Goal: Task Accomplishment & Management: Use online tool/utility

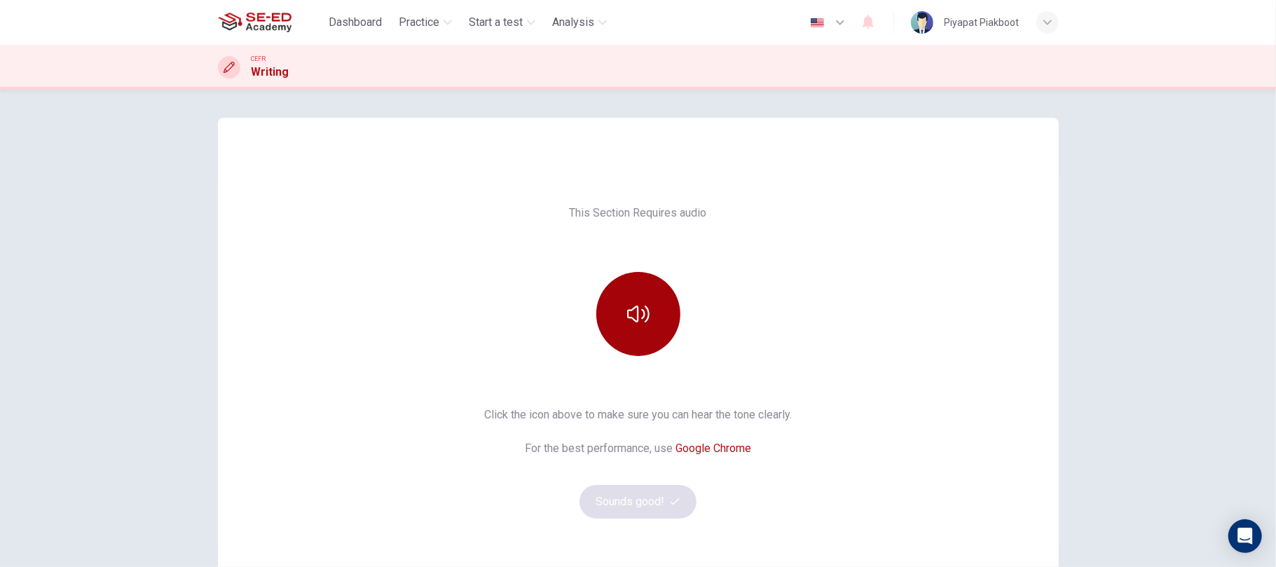
click at [645, 298] on button "button" at bounding box center [638, 314] width 84 height 84
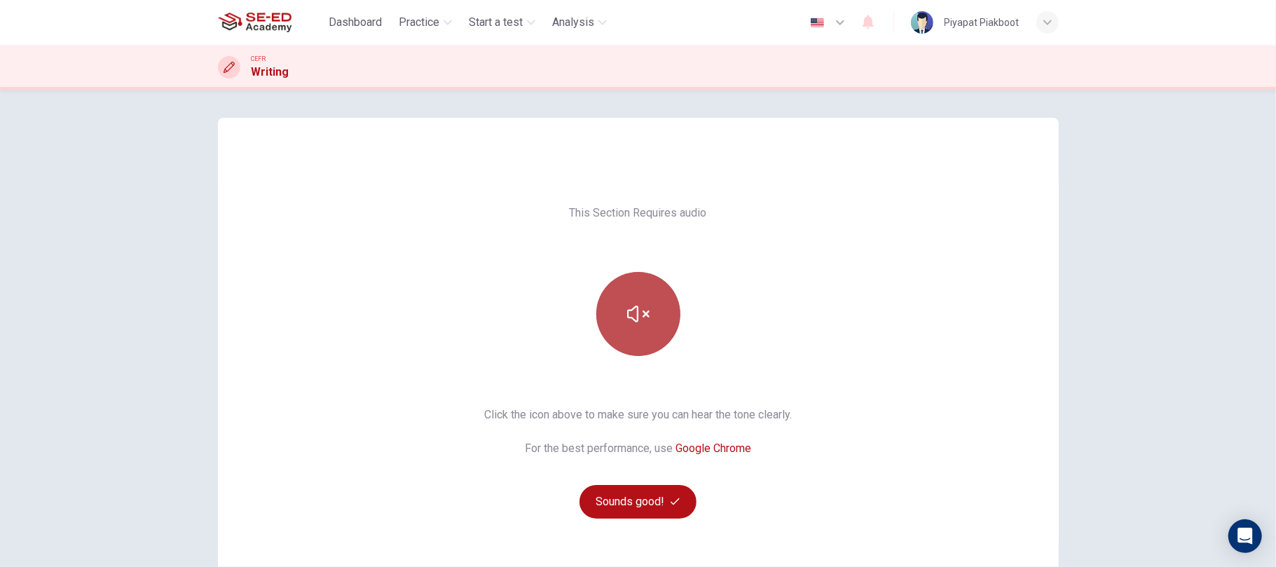
click at [645, 314] on button "button" at bounding box center [638, 314] width 84 height 84
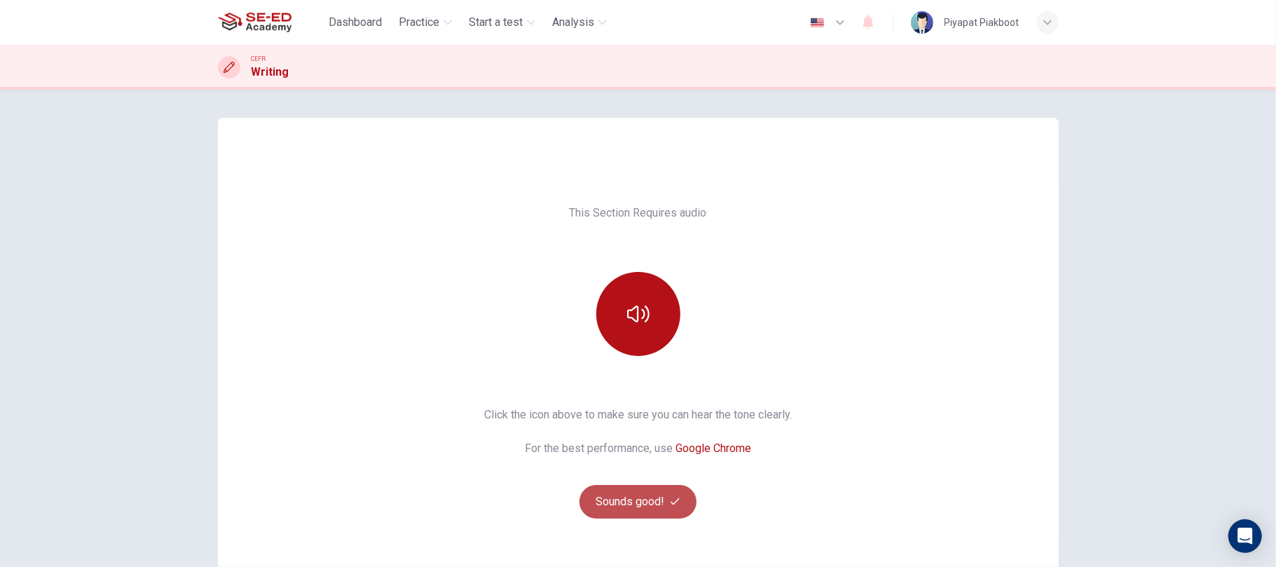
click at [637, 505] on button "Sounds good!" at bounding box center [638, 502] width 118 height 34
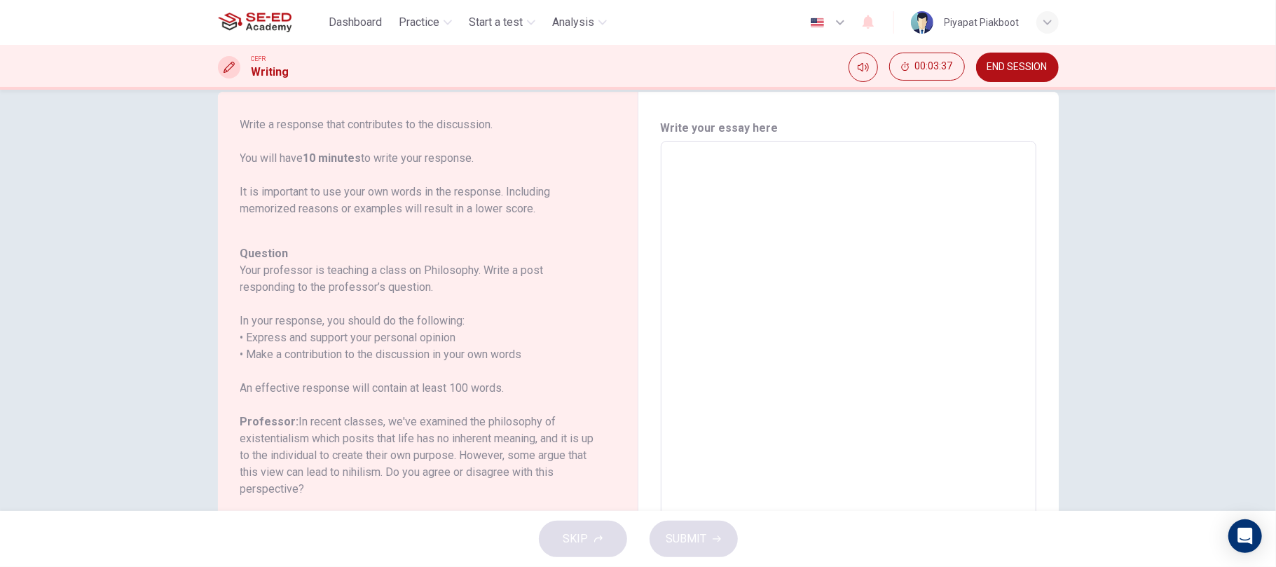
scroll to position [27, 0]
click at [790, 160] on textarea at bounding box center [848, 374] width 356 height 445
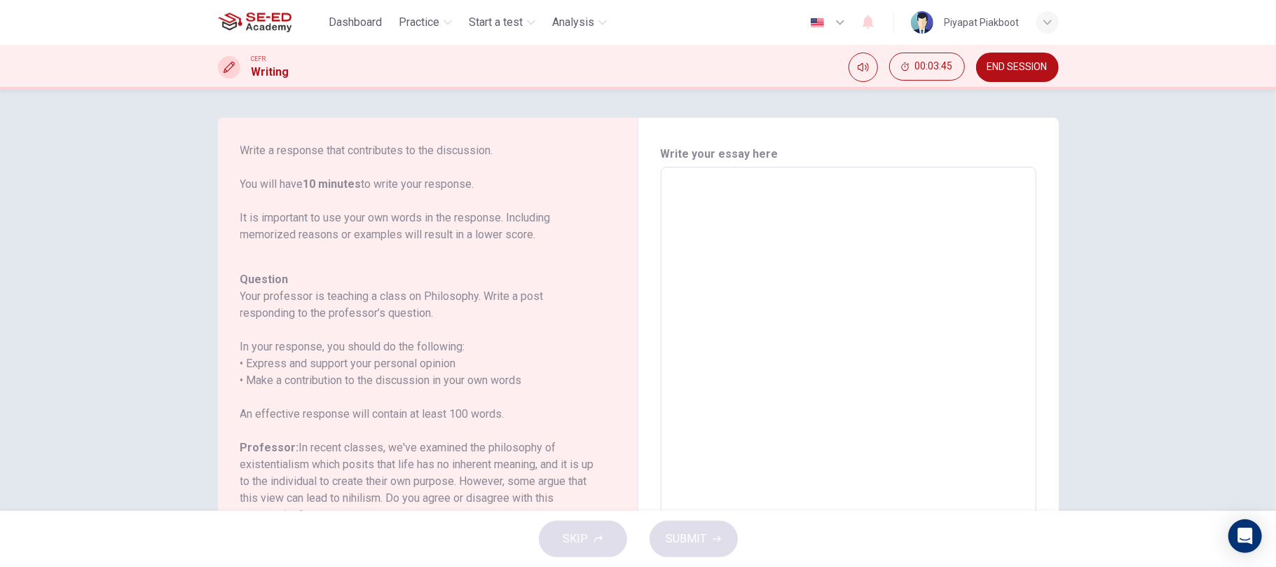
scroll to position [1, 0]
type textarea "A"
type textarea "x"
type textarea "A"
type textarea "x"
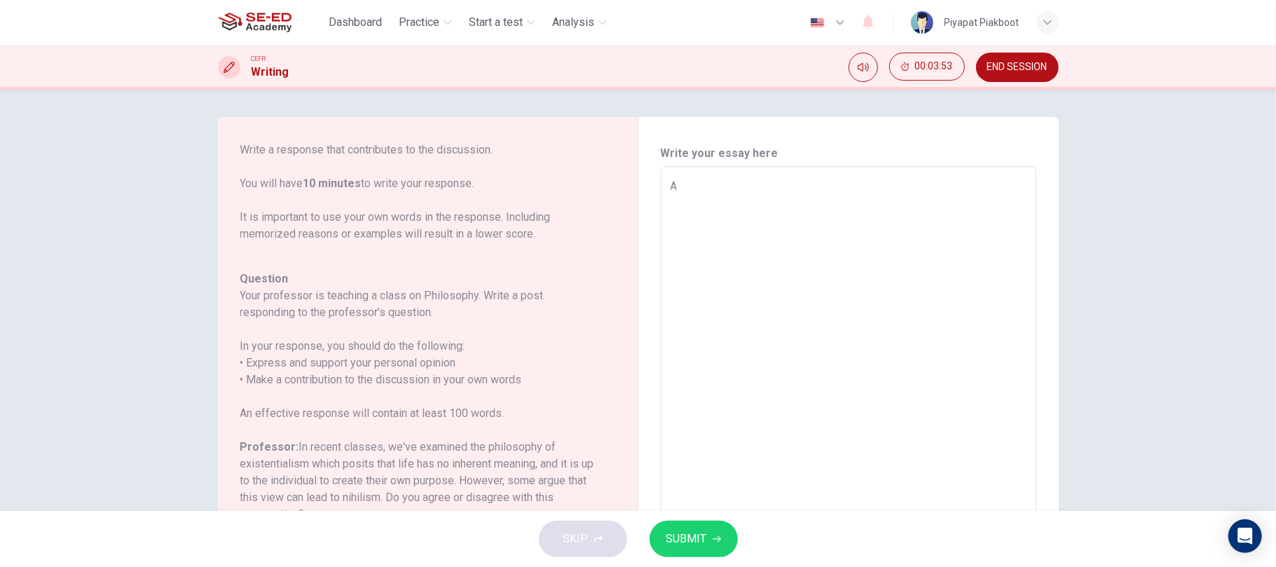
type textarea "A r"
type textarea "x"
type textarea "A re"
type textarea "x"
type textarea "A res"
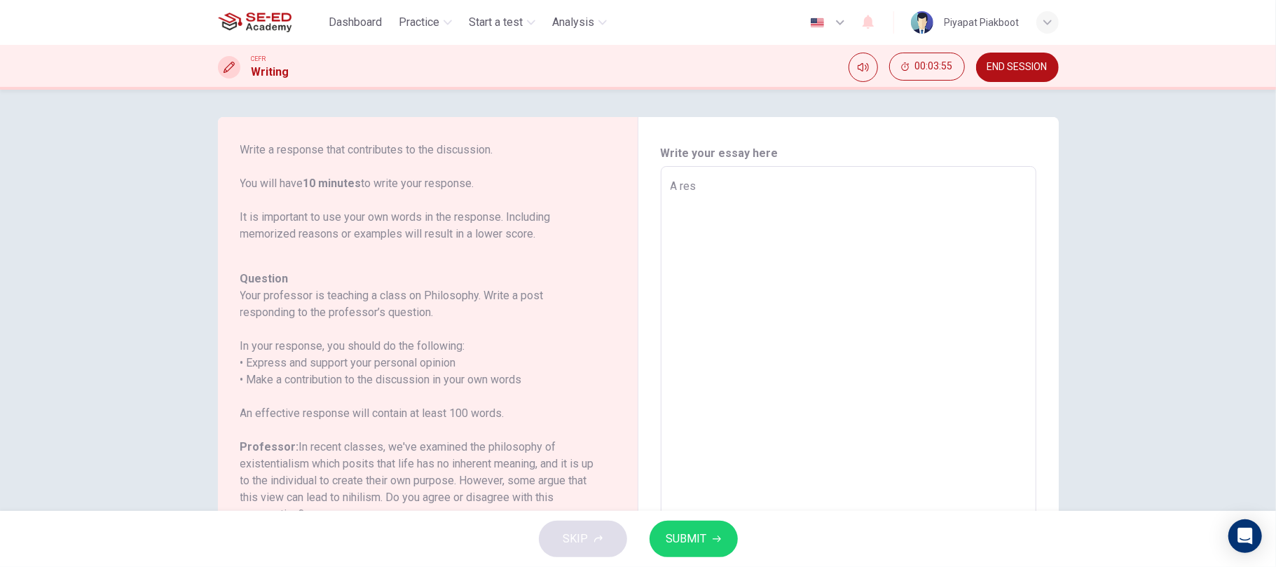
type textarea "x"
type textarea "A resp"
type textarea "x"
type textarea "A respo"
type textarea "x"
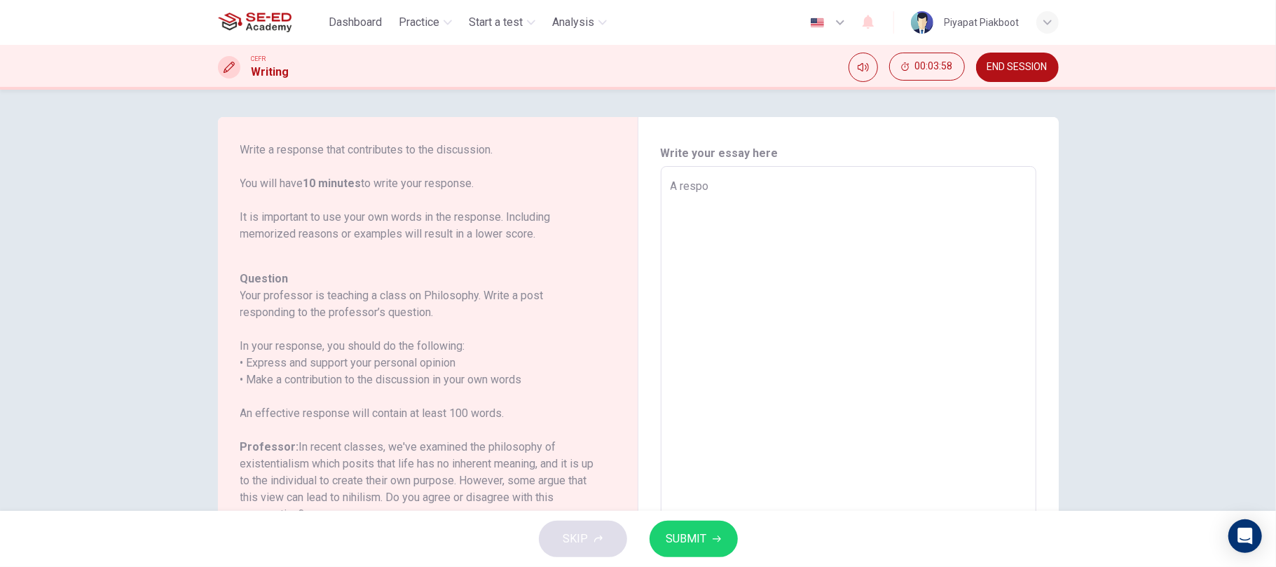
type textarea "A respon"
type textarea "x"
type textarea "A respone"
type textarea "x"
type textarea "A respones"
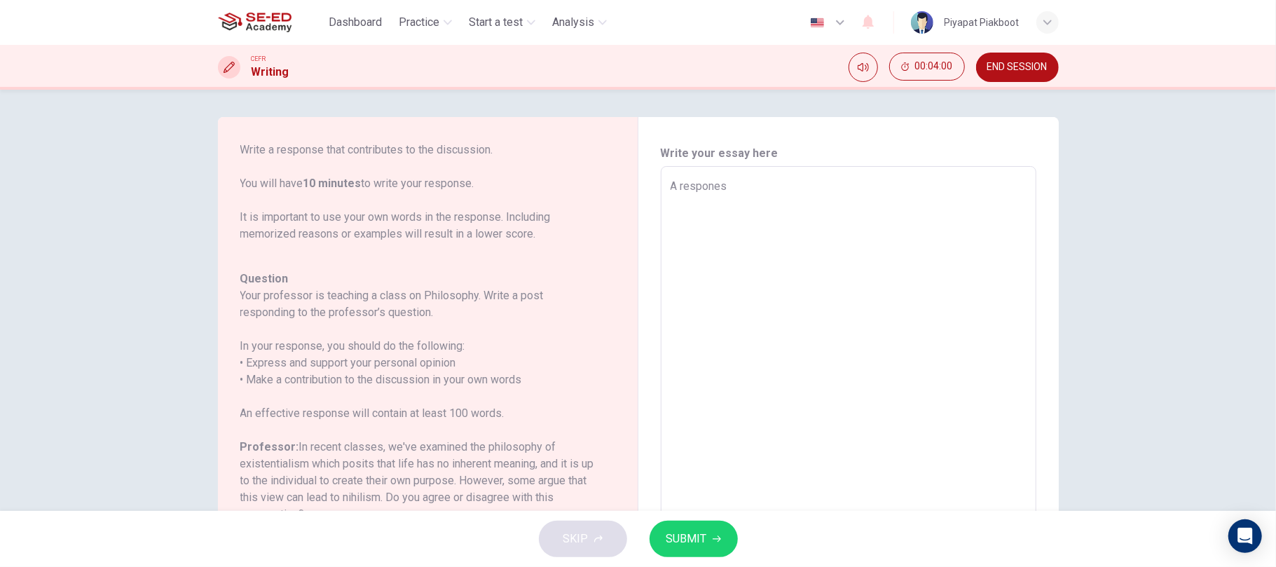
type textarea "x"
type textarea "A respone"
type textarea "x"
type textarea "A respon"
type textarea "x"
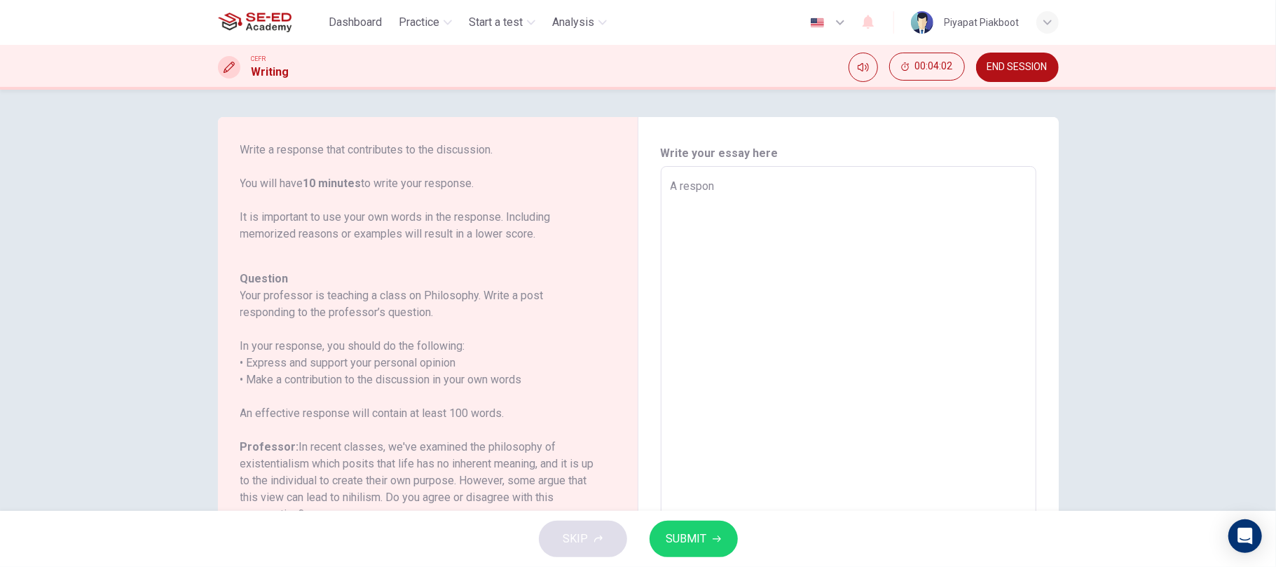
type textarea "A respons"
type textarea "x"
type textarea "A response"
type textarea "x"
type textarea "A response"
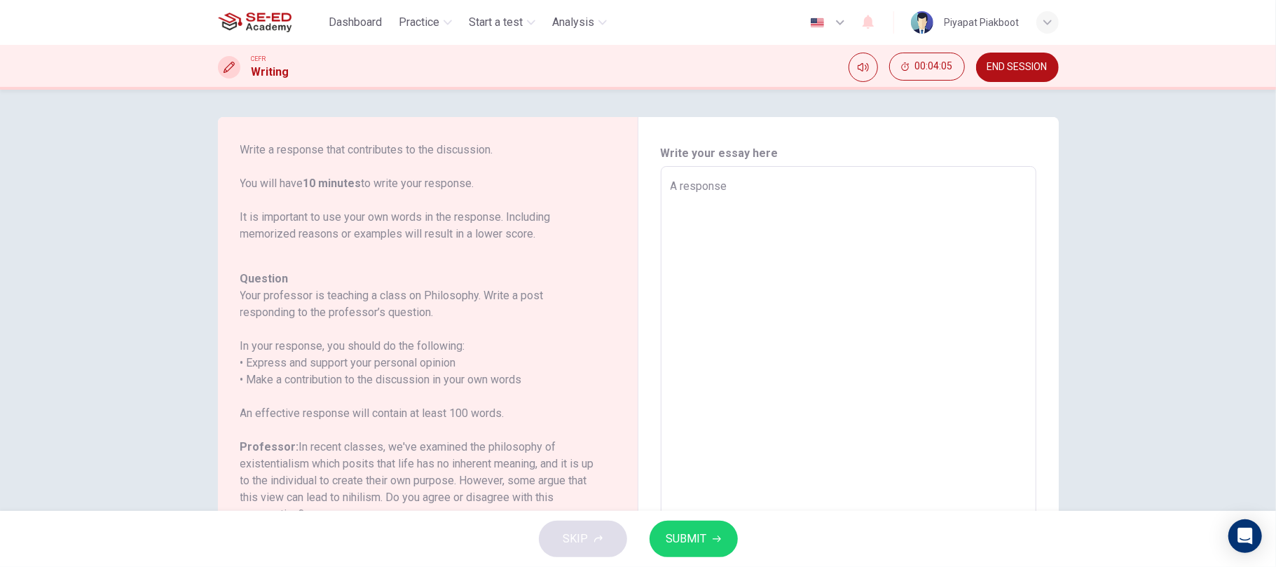
type textarea "x"
type textarea "A response t"
type textarea "x"
type textarea "A response th"
type textarea "x"
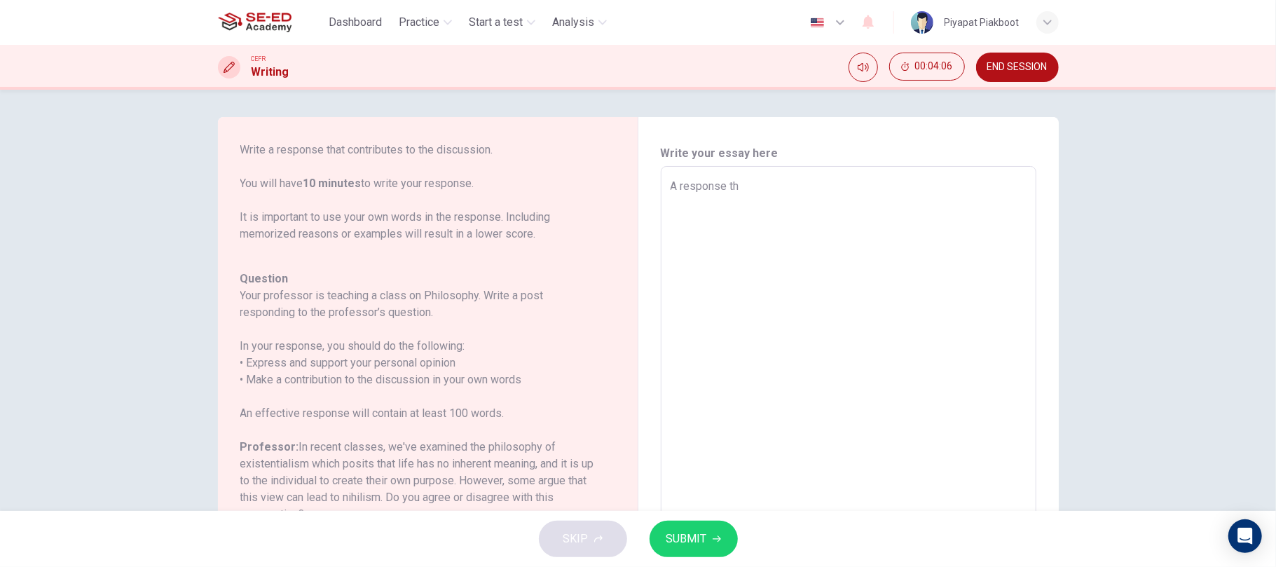
type textarea "A response tha"
type textarea "x"
type textarea "A response that"
type textarea "x"
type textarea "A response that"
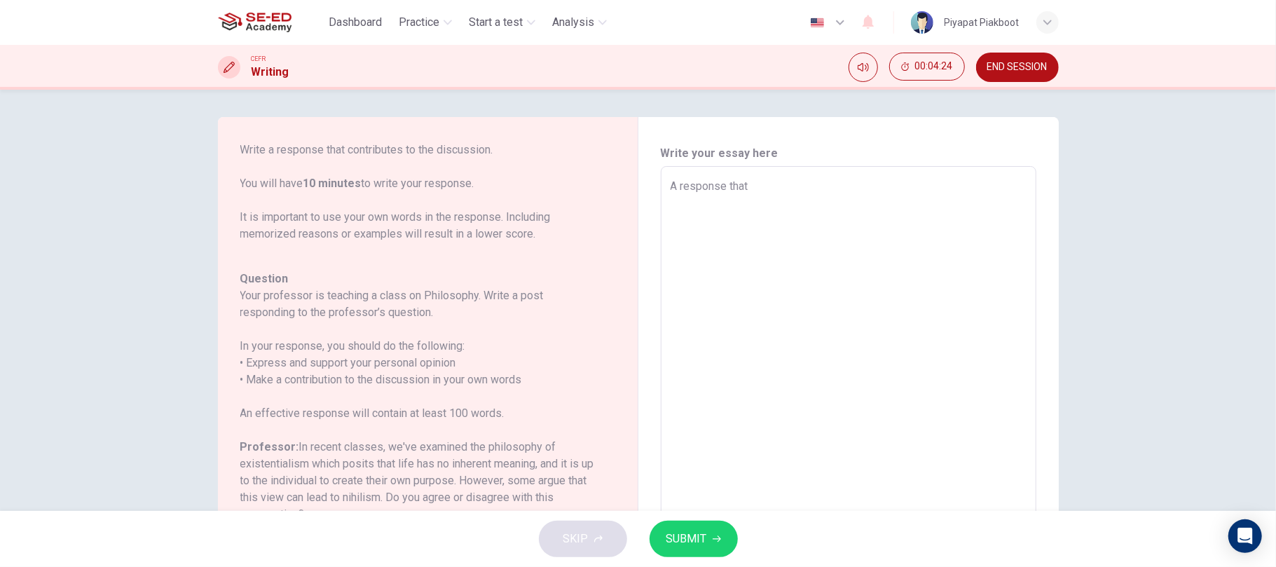
type textarea "x"
type textarea "A response that m"
type textarea "x"
type textarea "A response that"
type textarea "x"
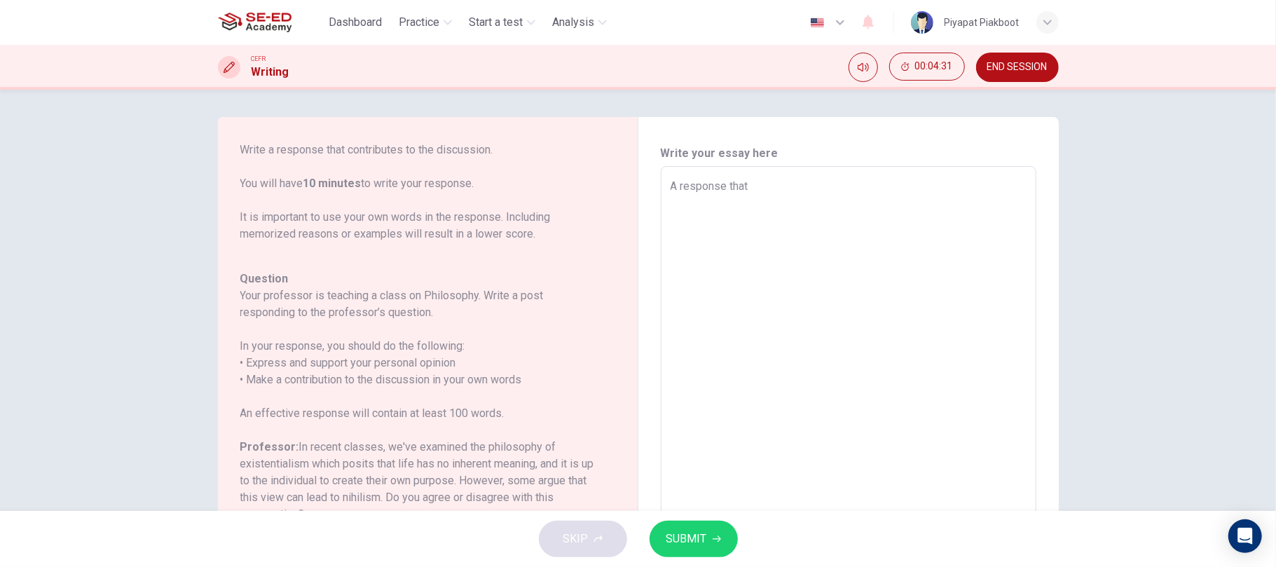
type textarea "A response that Y"
type textarea "x"
type textarea "A response that Yo"
type textarea "x"
type textarea "A response that You"
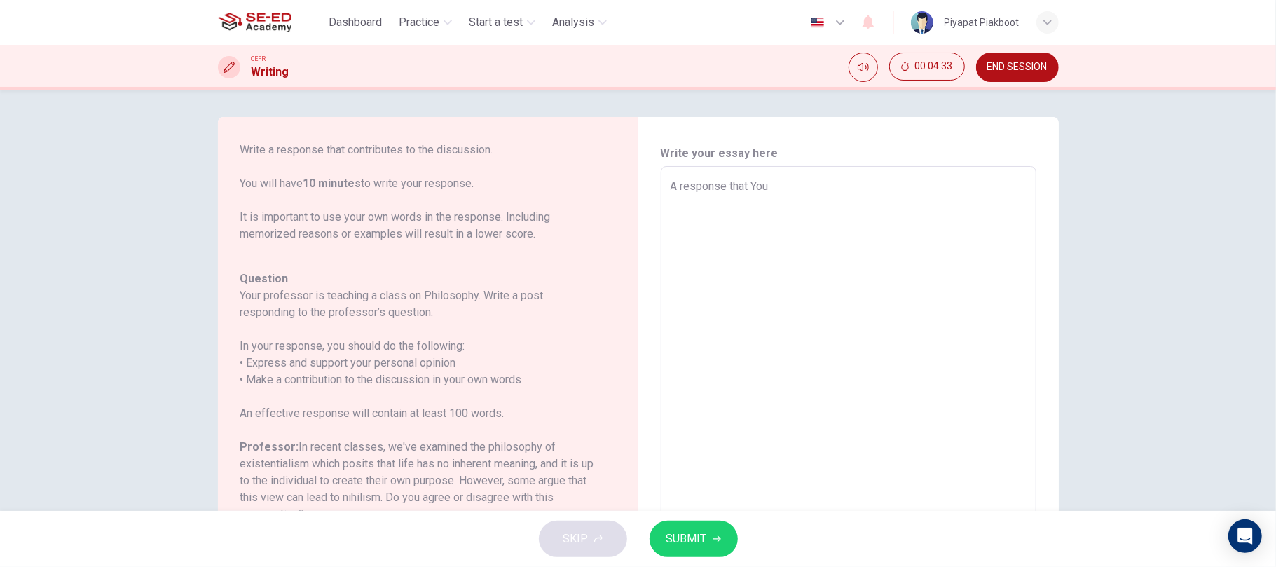
type textarea "x"
type textarea "A response that Youe"
type textarea "x"
type textarea "A response that You"
type textarea "x"
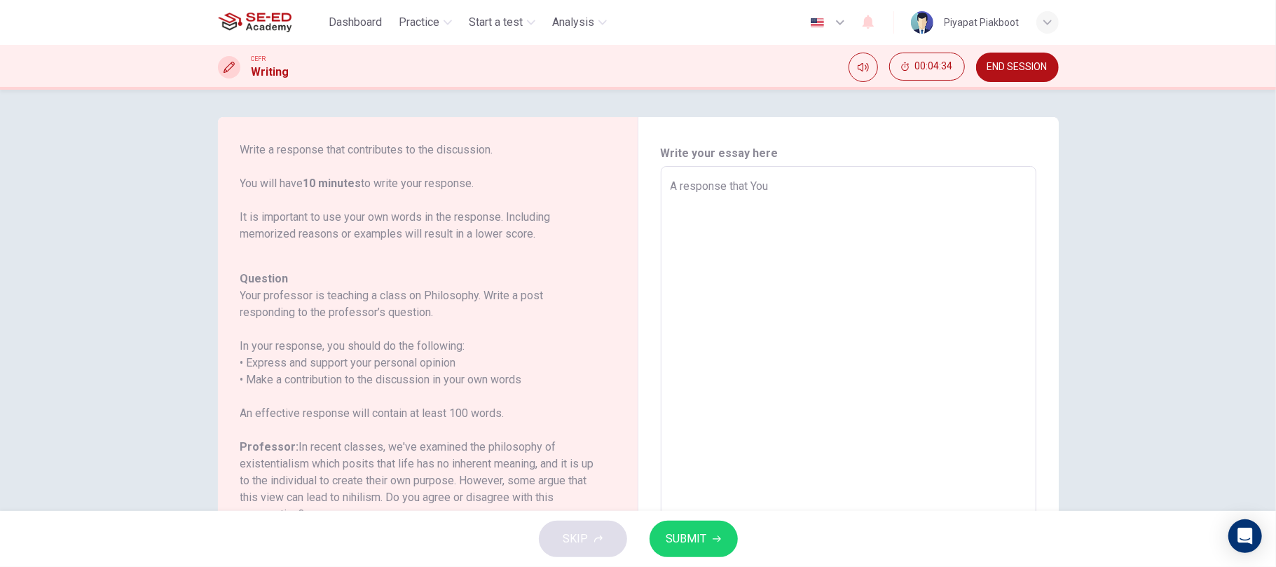
type textarea "A response that Youw"
type textarea "x"
type textarea "A response that You"
type textarea "x"
type textarea "A response that Your"
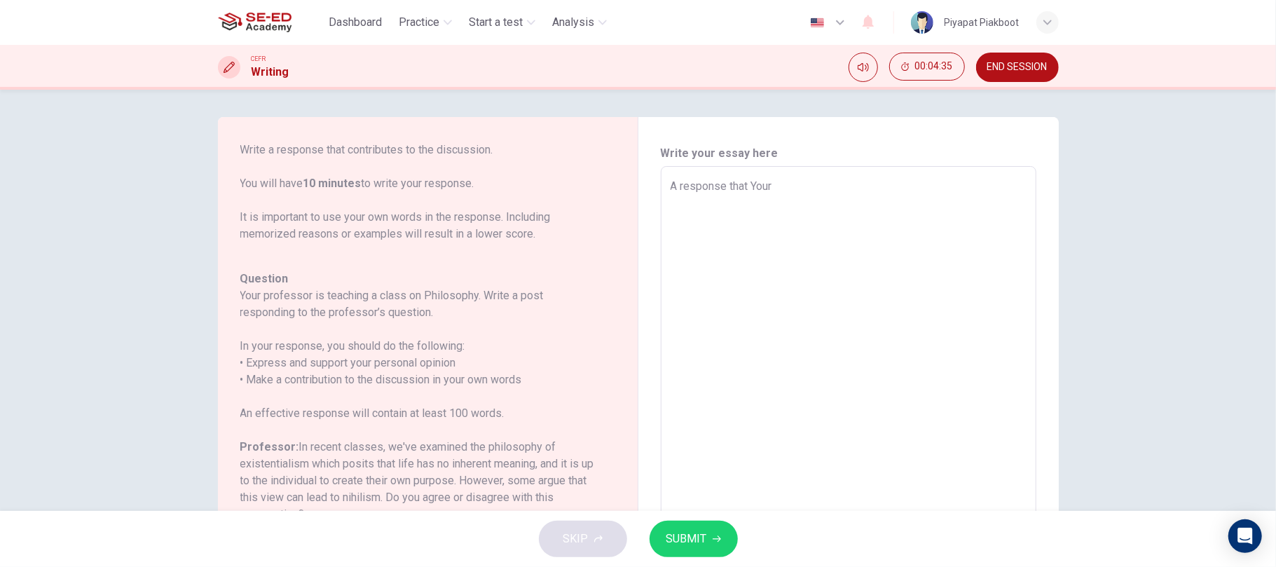
type textarea "x"
type textarea "A response that Your"
type textarea "x"
type textarea "A response that Your p"
type textarea "x"
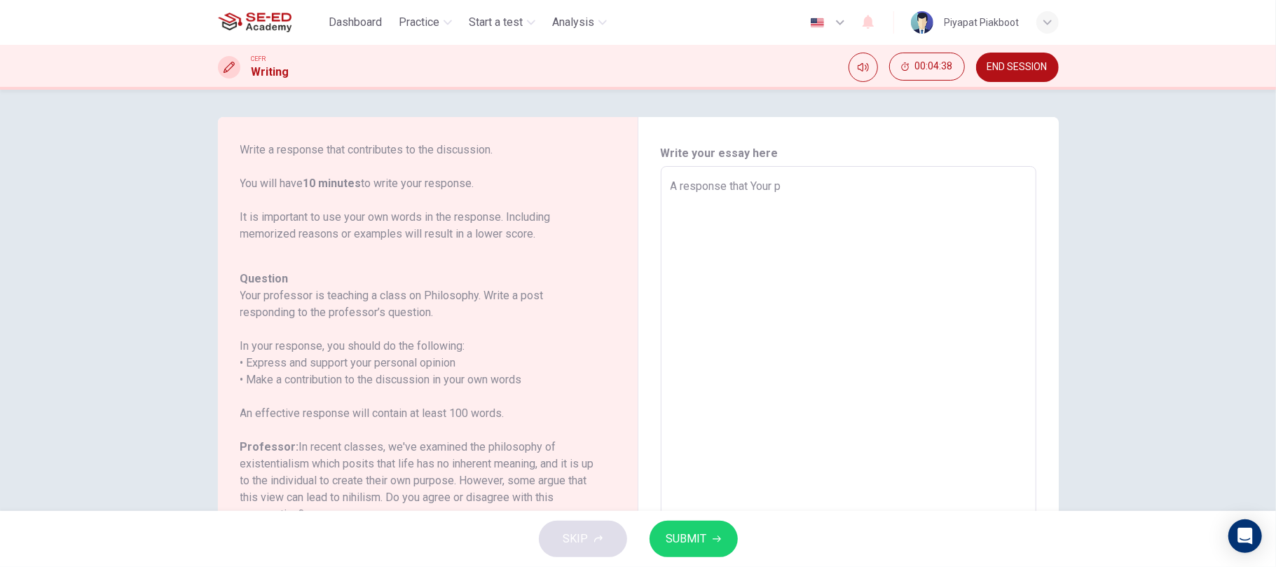
type textarea "A response that Your pr"
type textarea "x"
type textarea "A response that Your pro"
type textarea "x"
type textarea "A response that Your prof"
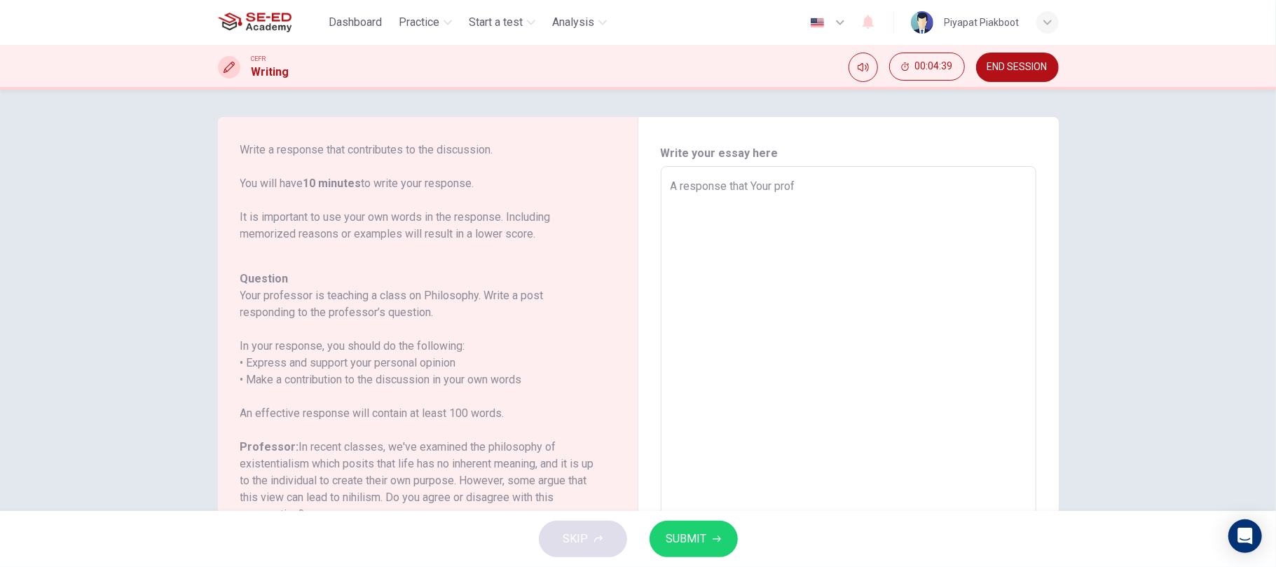
type textarea "x"
type textarea "A response that Your profe"
type textarea "x"
type textarea "A response that Your profes"
type textarea "x"
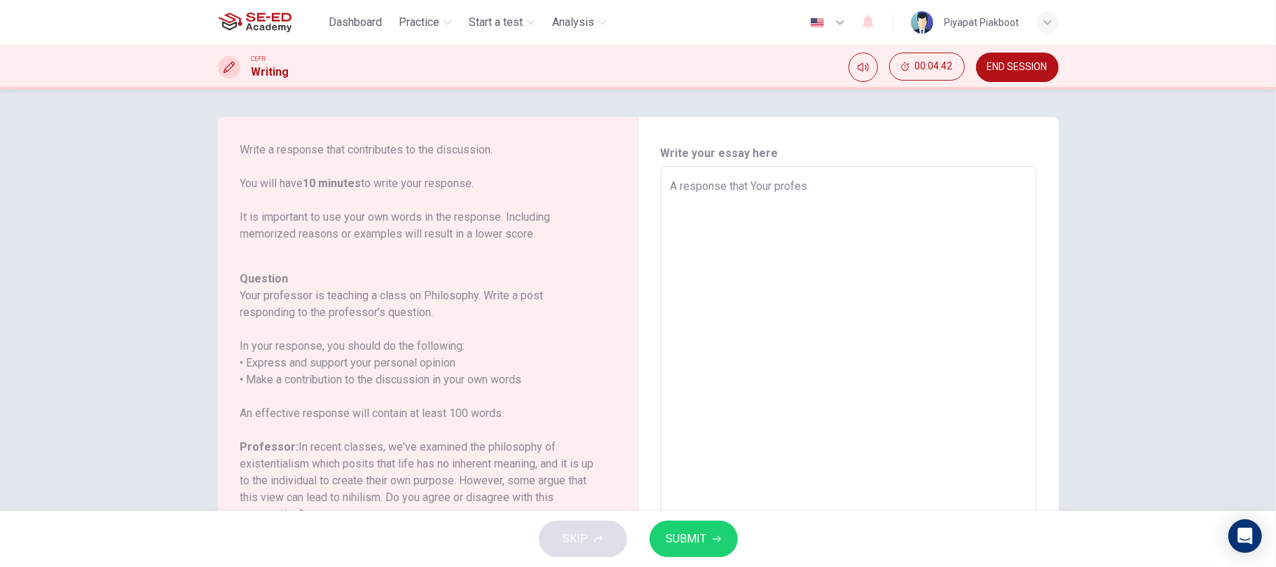
type textarea "A response that Your profess"
type textarea "x"
type textarea "A response that Your professo"
type textarea "x"
type textarea "A response that Your professor"
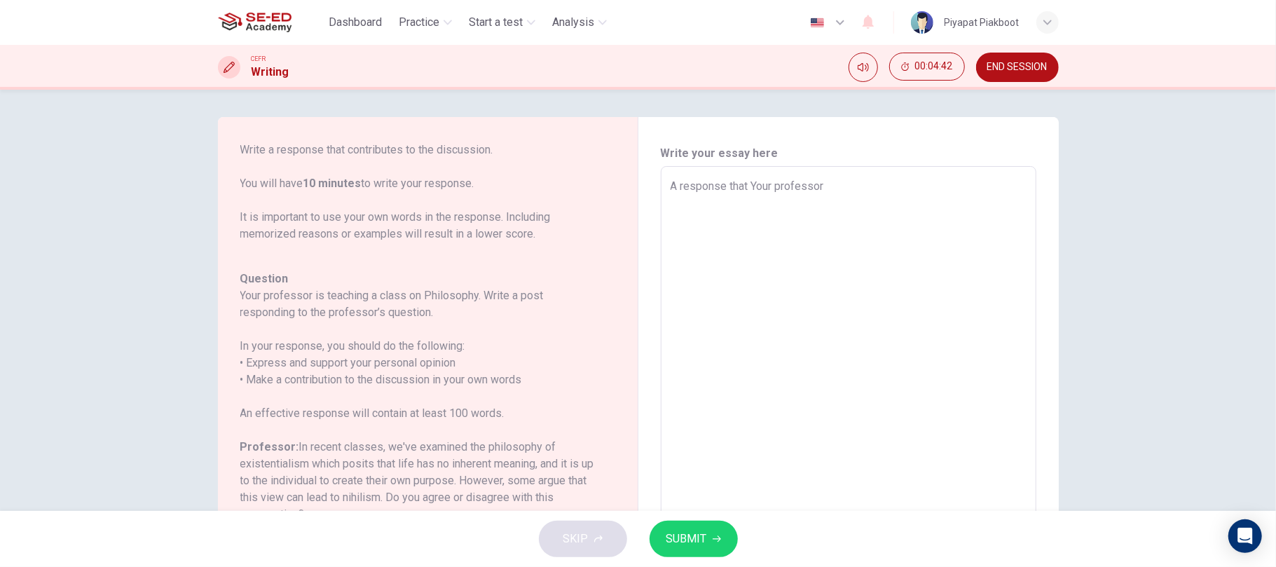
type textarea "x"
type textarea "A response that Your professor"
type textarea "x"
type textarea "A response that Your professor t"
type textarea "x"
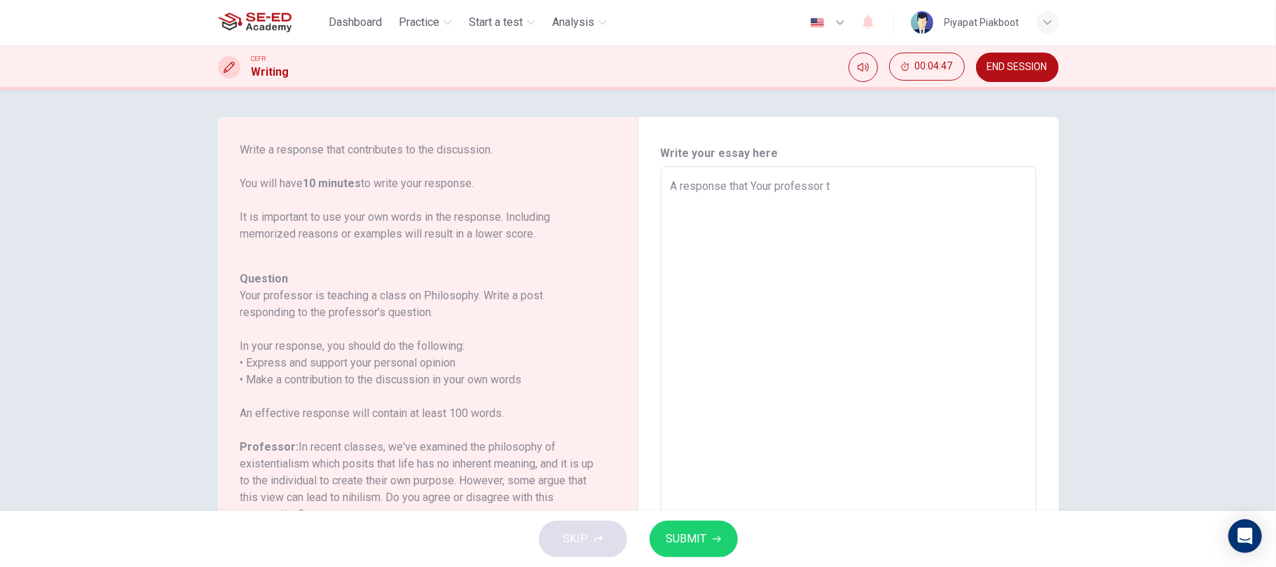
type textarea "A response that Your professor [PERSON_NAME]"
type textarea "x"
type textarea "A response that Your professor tea"
type textarea "x"
type textarea "A response that Your professor teac"
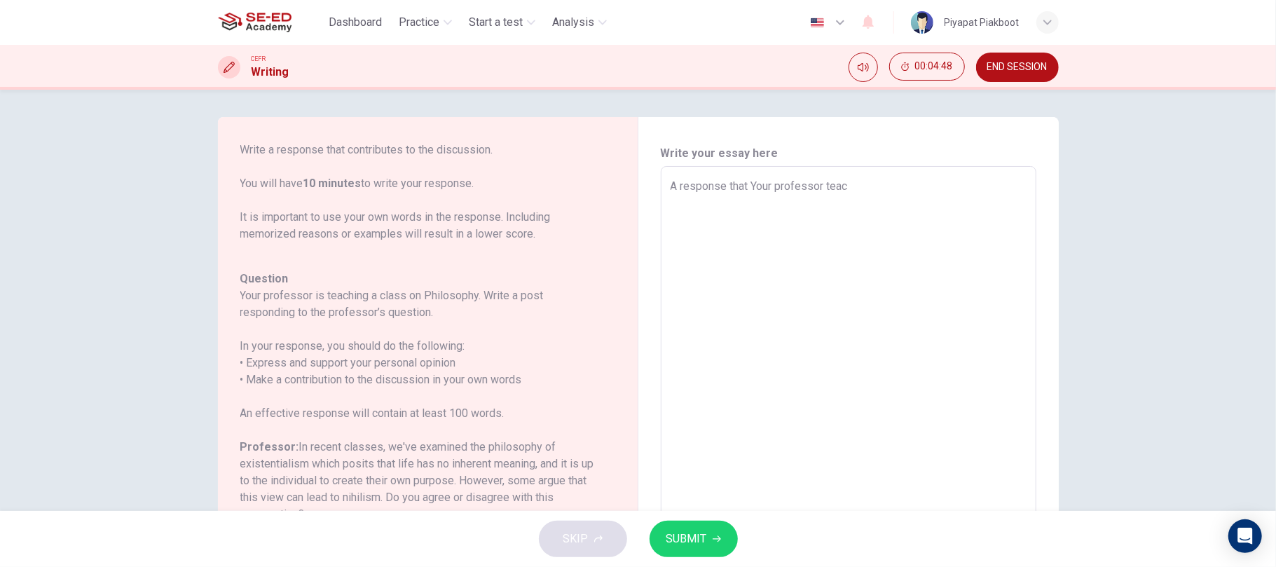
type textarea "x"
type textarea "A response that Your professor teach"
type textarea "x"
type textarea "A response that Your professor [PERSON_NAME]"
type textarea "x"
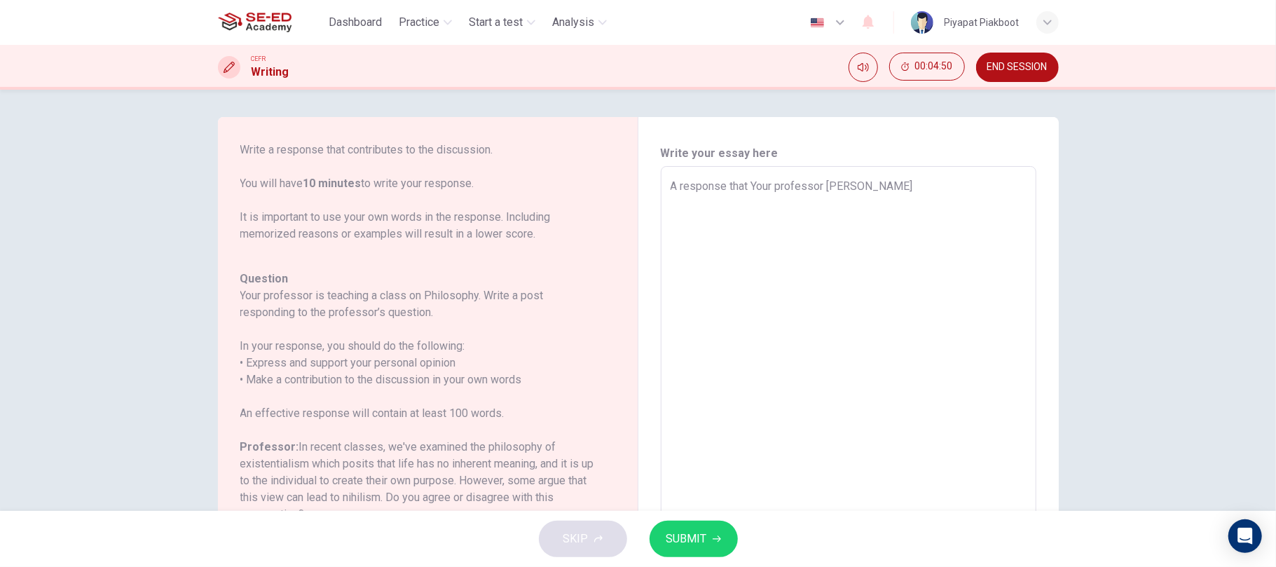
type textarea "A response that Your professor [PERSON_NAME]"
type textarea "x"
type textarea "A response that Your professor teaching"
type textarea "x"
type textarea "A response that Your professor teaching"
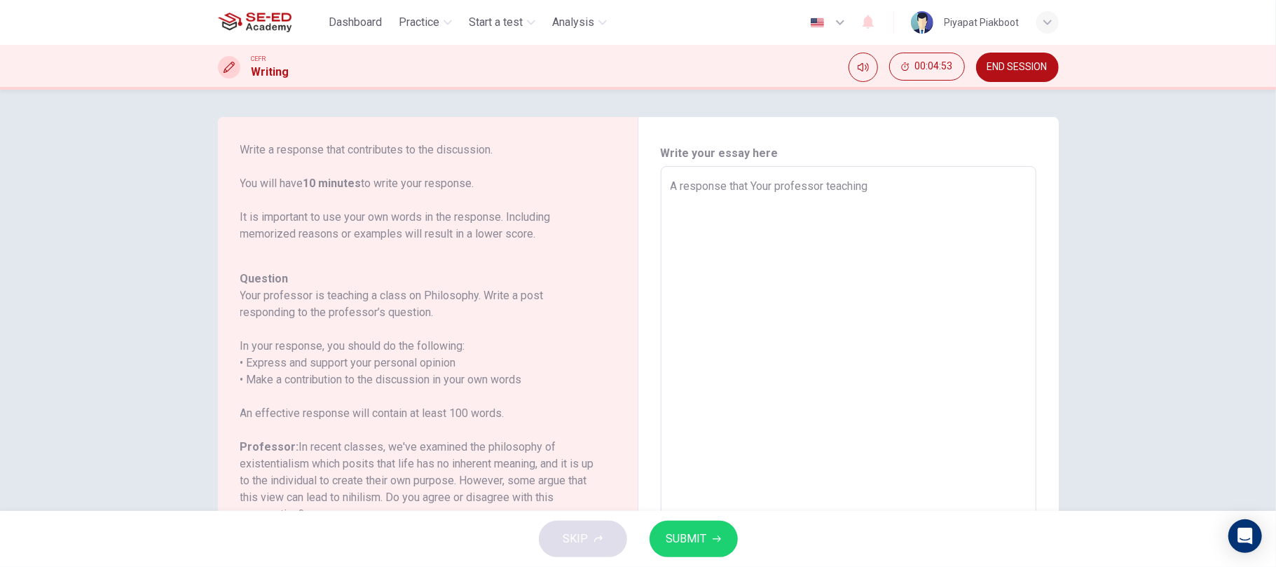
type textarea "x"
type textarea "A response that Your professor teaching a"
type textarea "x"
type textarea "A response that Your professor teaching a"
type textarea "x"
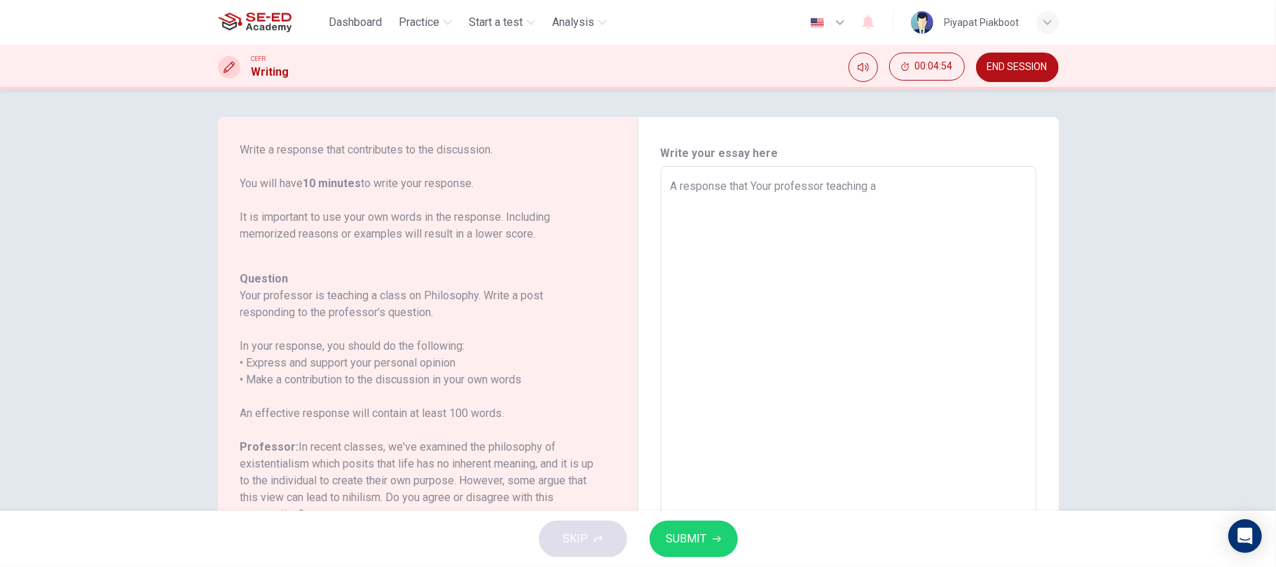
type textarea "A response that Your professor teaching a c"
type textarea "x"
type textarea "A response that Your professor teaching a cl"
type textarea "x"
type textarea "A response that Your professor teaching a cla"
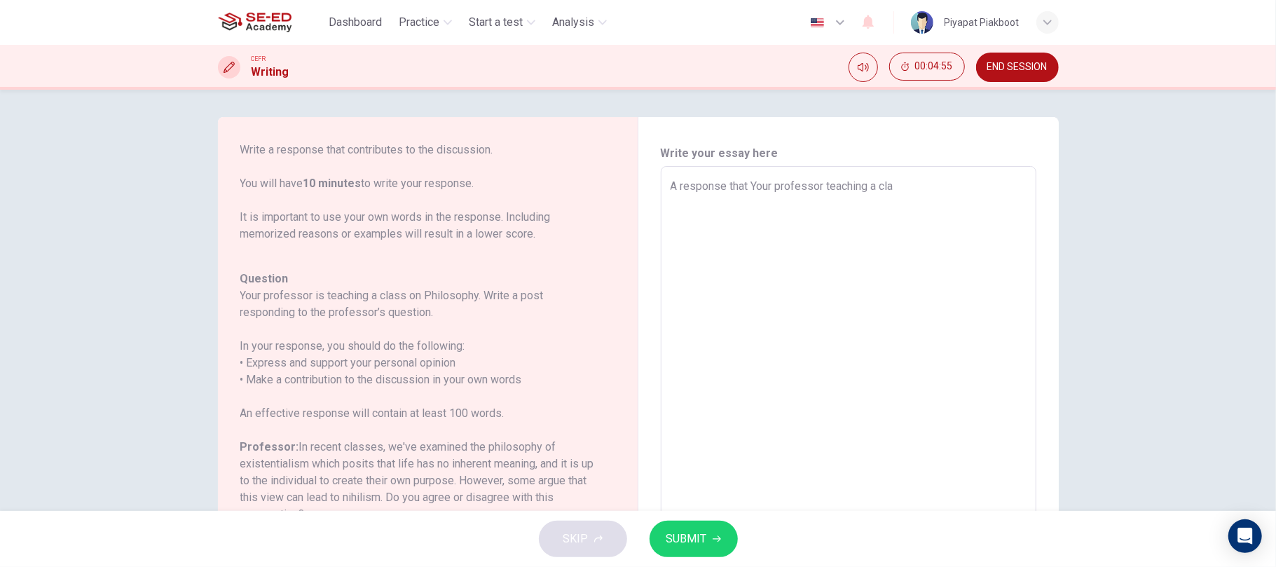
type textarea "x"
type textarea "A response that Your professor teaching a clas"
type textarea "x"
type textarea "A response that Your professor teaching a class"
type textarea "x"
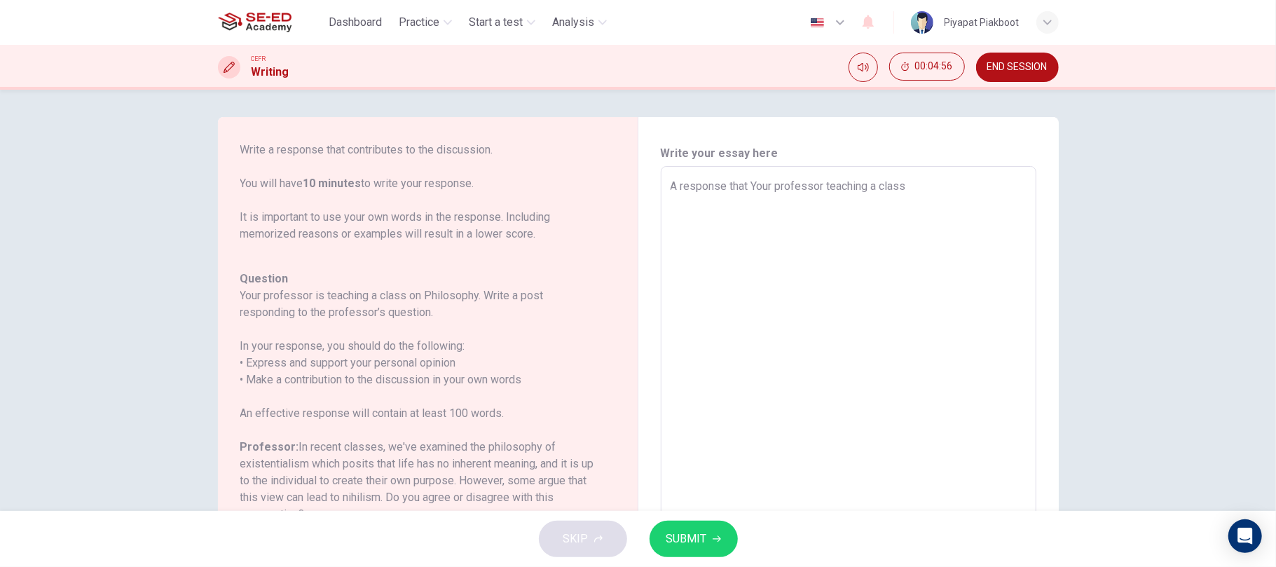
type textarea "A response that Your professor teaching a class"
type textarea "x"
type textarea "A response that Your professor teaching a class o"
type textarea "x"
type textarea "A response that Your professor teaching a class on"
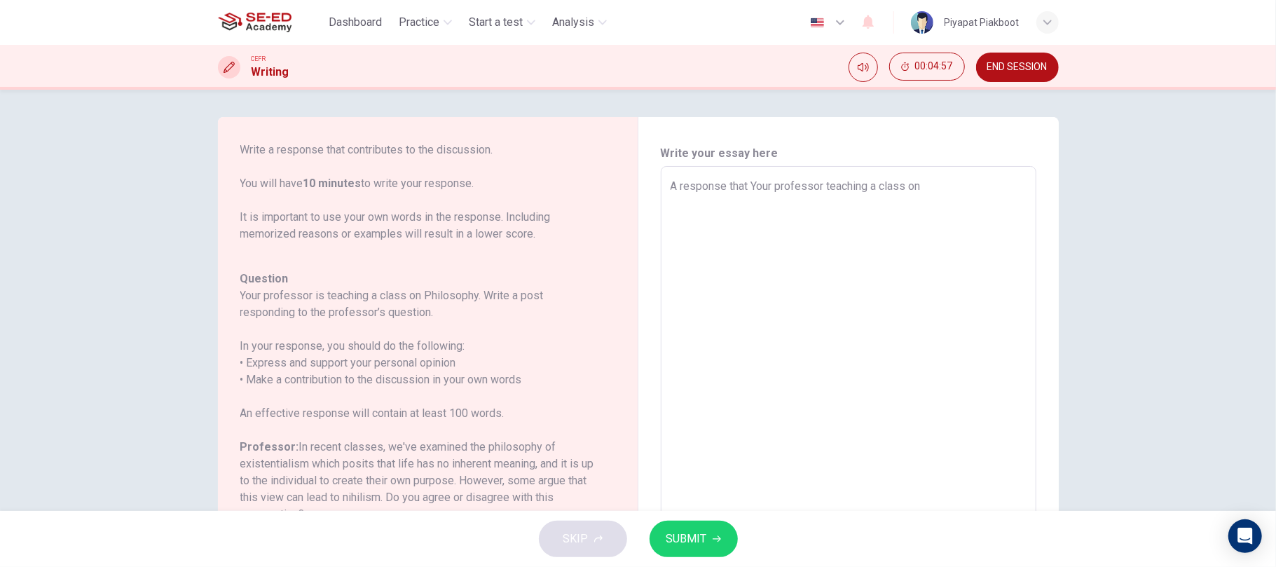
type textarea "x"
type textarea "A response that Your professor teaching a class on"
type textarea "x"
type textarea "A response that Your professor teaching a class on P"
type textarea "x"
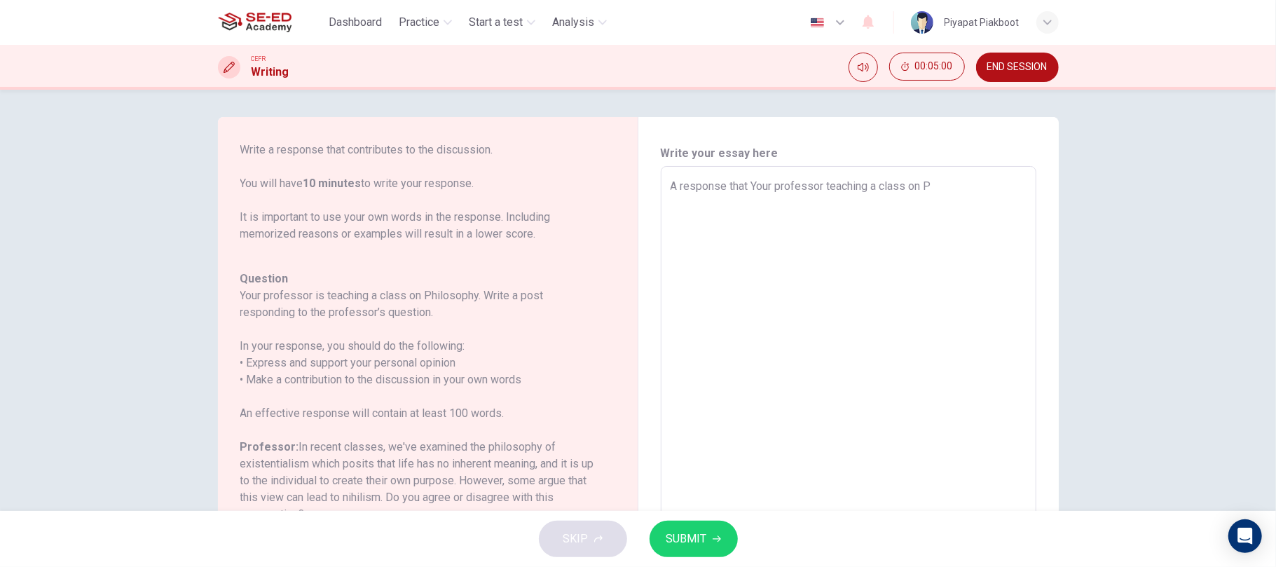
type textarea "A response that Your professor teaching a class on Ph"
type textarea "x"
type textarea "A response that Your professor teaching a class on Phi"
type textarea "x"
type textarea "A response that Your professor teaching a class on Phil"
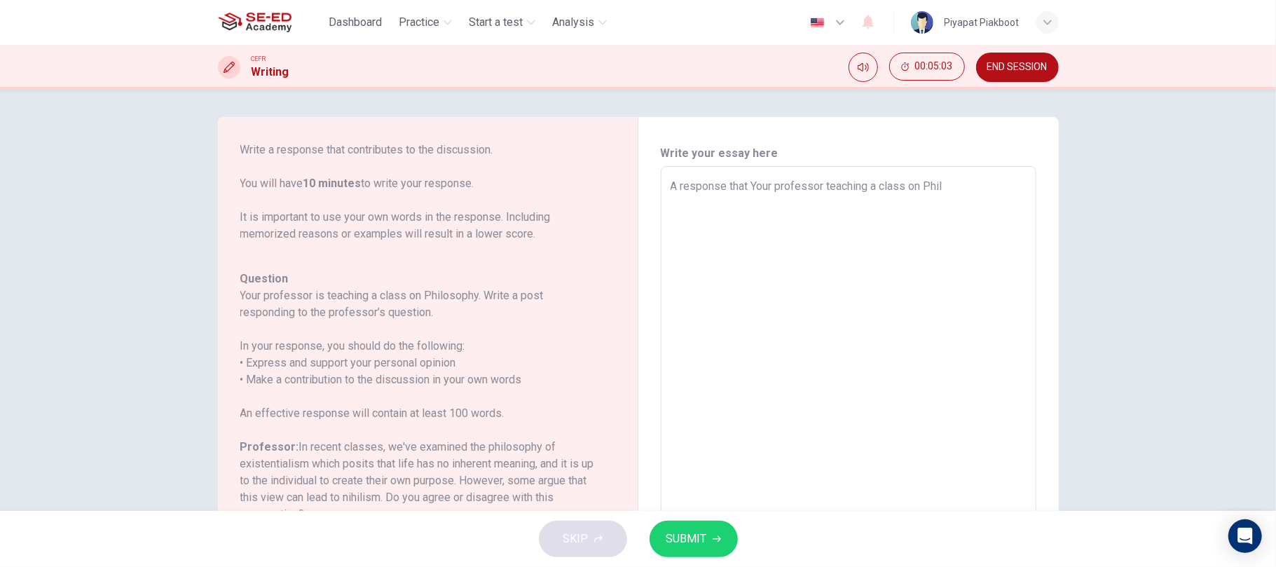
type textarea "x"
type textarea "A response that Your professor teaching a class on Philo"
type textarea "x"
type textarea "A response that Your professor teaching a class on Philos"
type textarea "x"
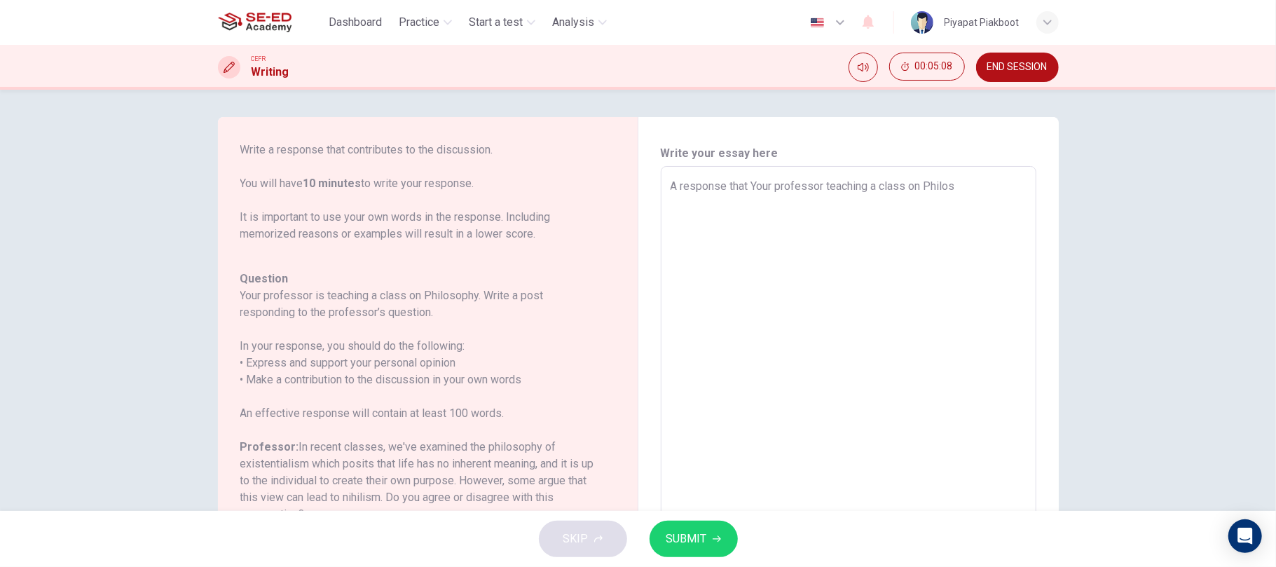
type textarea "A response that Your professor teaching a class on Philoso"
type textarea "x"
type textarea "A response that Your professor teaching a class on Philosop"
type textarea "x"
type textarea "A response that Your professor teaching a class on Philosoph"
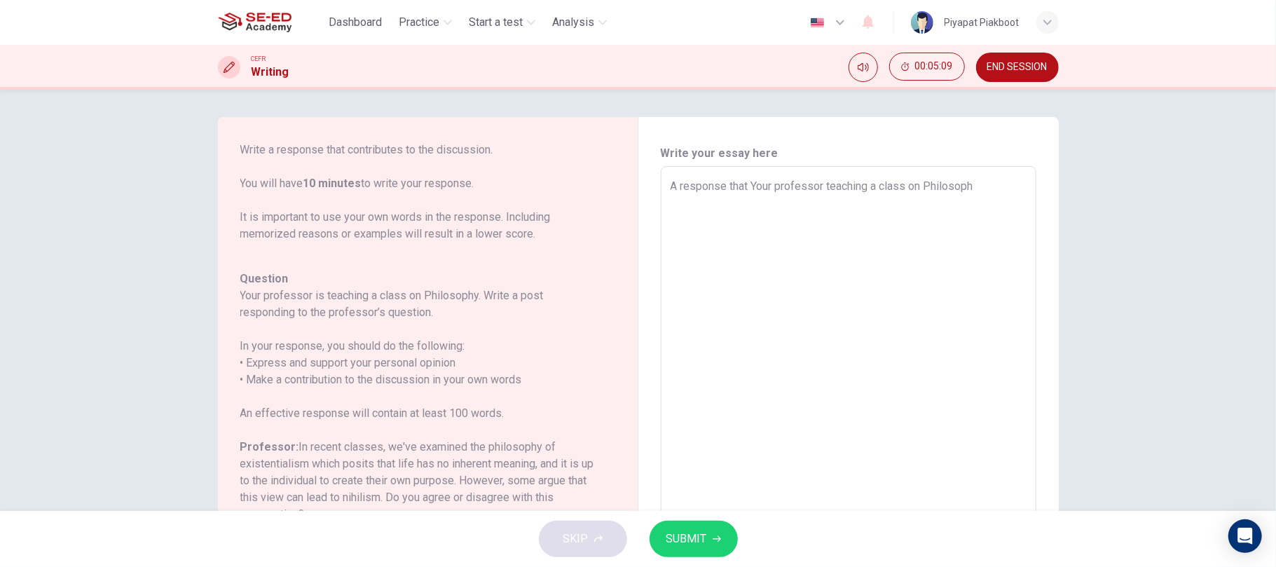
type textarea "x"
type textarea "A response that Your professor teaching a class on Philosophy"
type textarea "x"
type textarea "A response that Your professor teaching a class on Philosophy."
type textarea "x"
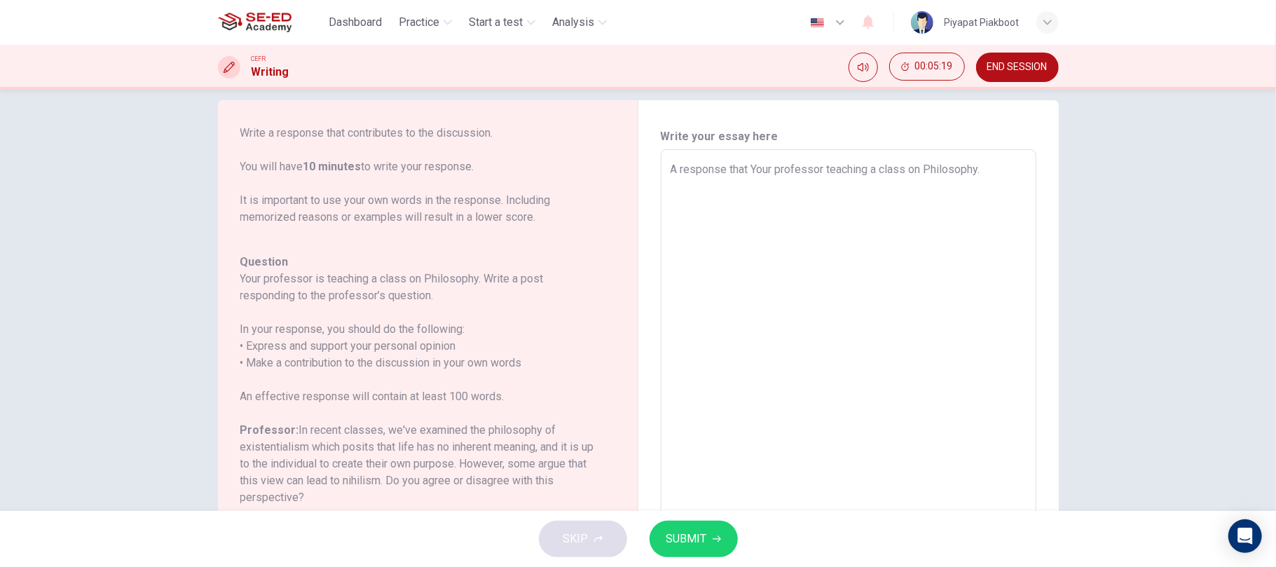
scroll to position [18, 0]
type textarea "A response that Your professor teaching a class on Philosophy."
type textarea "x"
type textarea "A response that Your professor teaching a class on Philosophy."
type textarea "x"
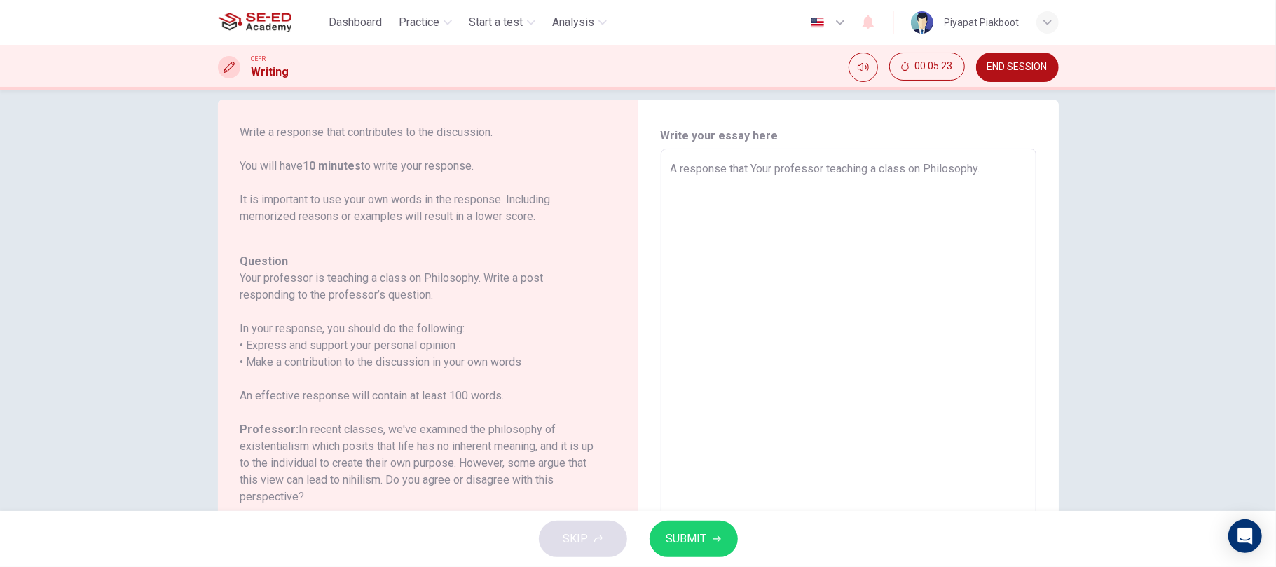
type textarea "A response that Your professor teaching a class on Philosophy."
type textarea "x"
click at [670, 160] on textarea "A response that Your professor teaching a class on Philosophy." at bounding box center [848, 382] width 356 height 445
type textarea "A response that Your professor teaching a class on Philosophy."
type textarea "x"
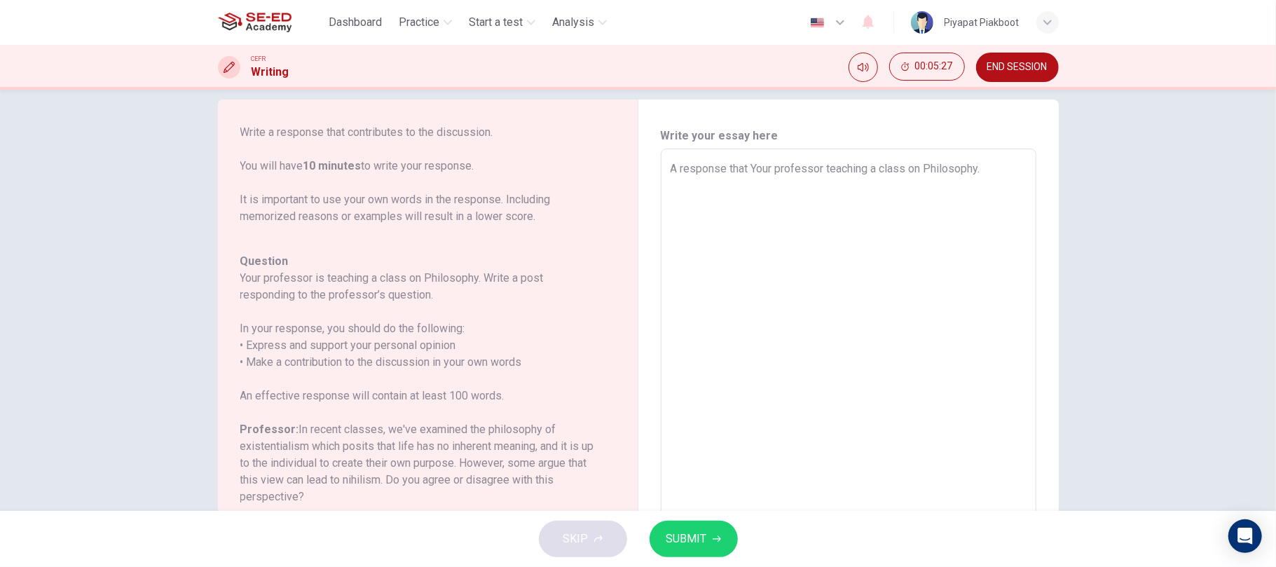
type textarea "A response that Your professor teaching a class on Philosophy."
type textarea "x"
type textarea "A response that Your professor teaching a class on Philosophy."
type textarea "x"
type textarea "A response that Your professor teaching a class on Philosophy."
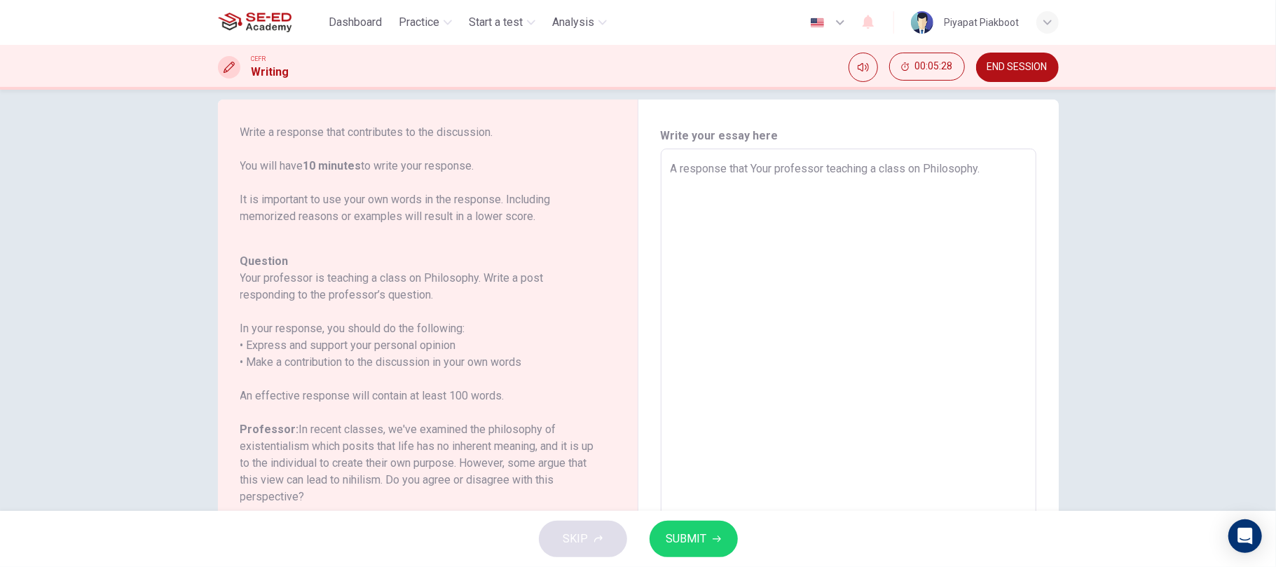
type textarea "x"
type textarea "A response that Your professor teaching a class on Philosophy."
type textarea "x"
type textarea "A response that Your professor teaching a class on Philosophy."
type textarea "x"
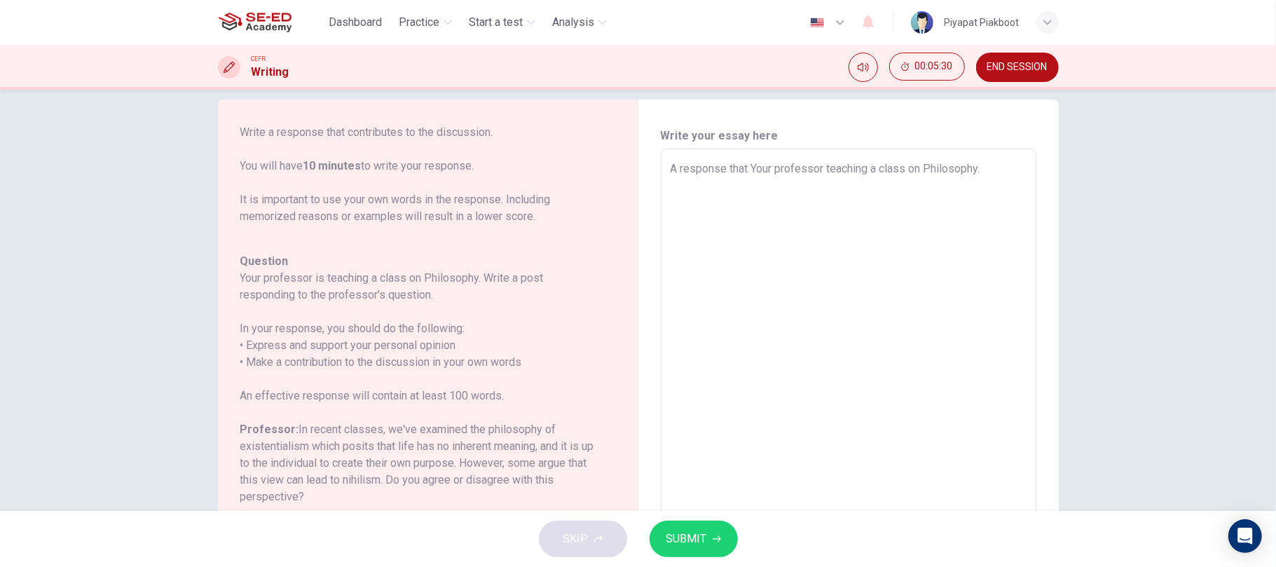
click at [1010, 163] on textarea "A response that Your professor teaching a class on Philosophy." at bounding box center [848, 382] width 356 height 445
type textarea "A response that Your professor teaching a class on Philosophy."
type textarea "x"
type textarea "A response that Your professor teaching a class on Philosophy."
type textarea "x"
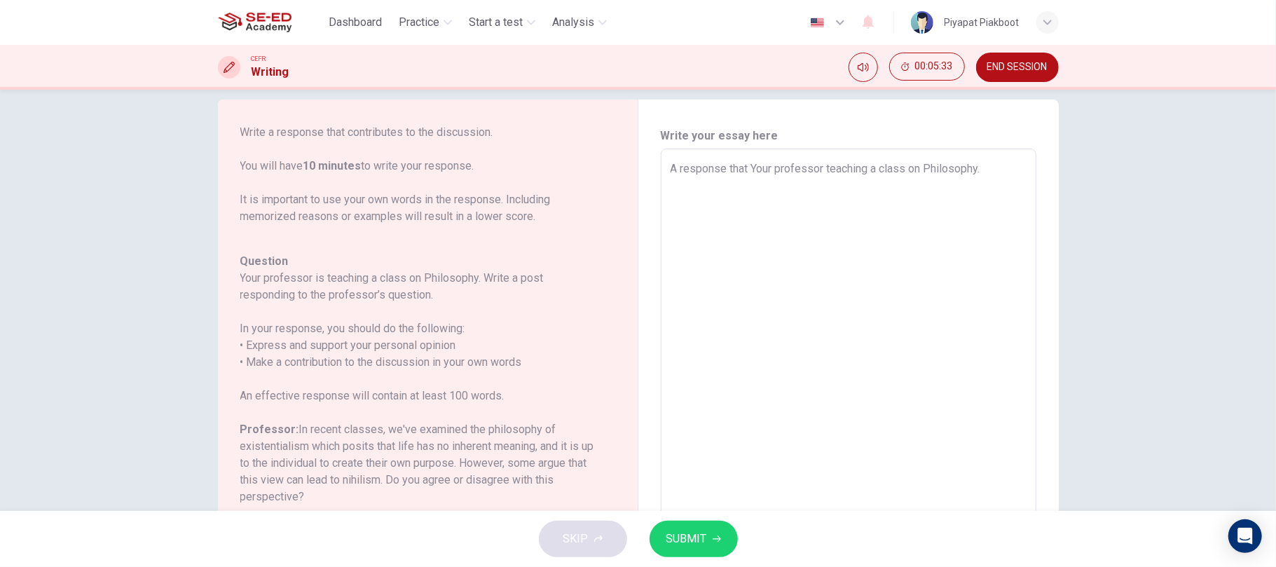
type textarea "A response that Your professor teaching a class on Philosophy."
type textarea "x"
type textarea "A response that Your professor teaching a class on Philosophy."
type textarea "x"
type textarea "A response that Your professor teaching a class on Philosophy."
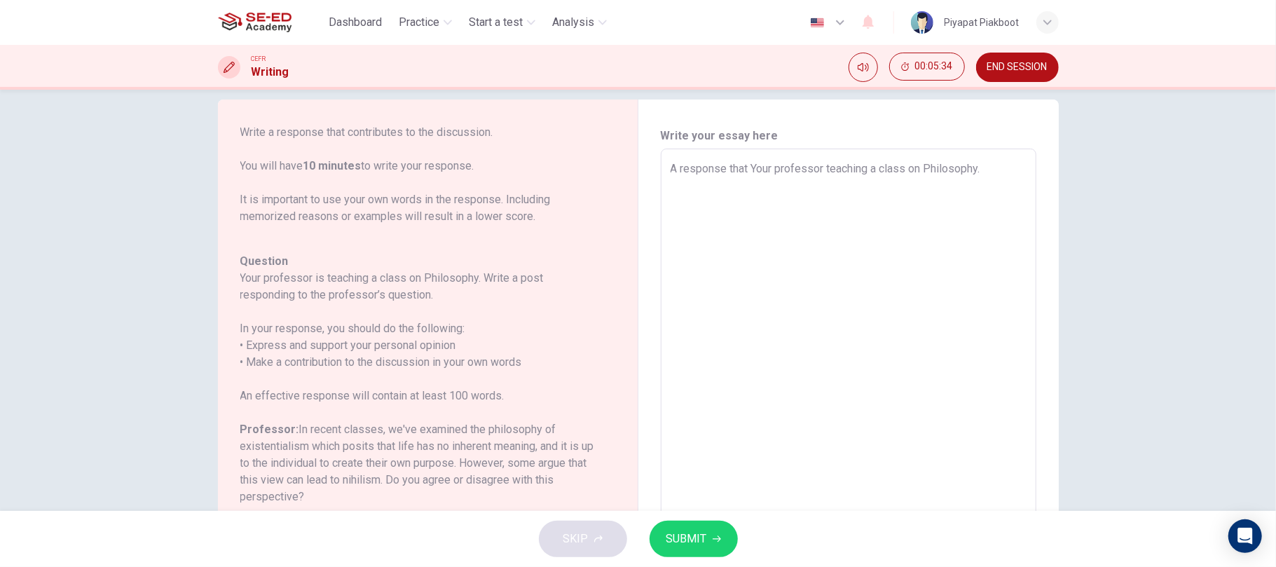
type textarea "x"
type textarea "A response that Your professor teaching a class on Philosophy."
type textarea "x"
type textarea "A response that Your professor teaching a class on Philosophy."
type textarea "x"
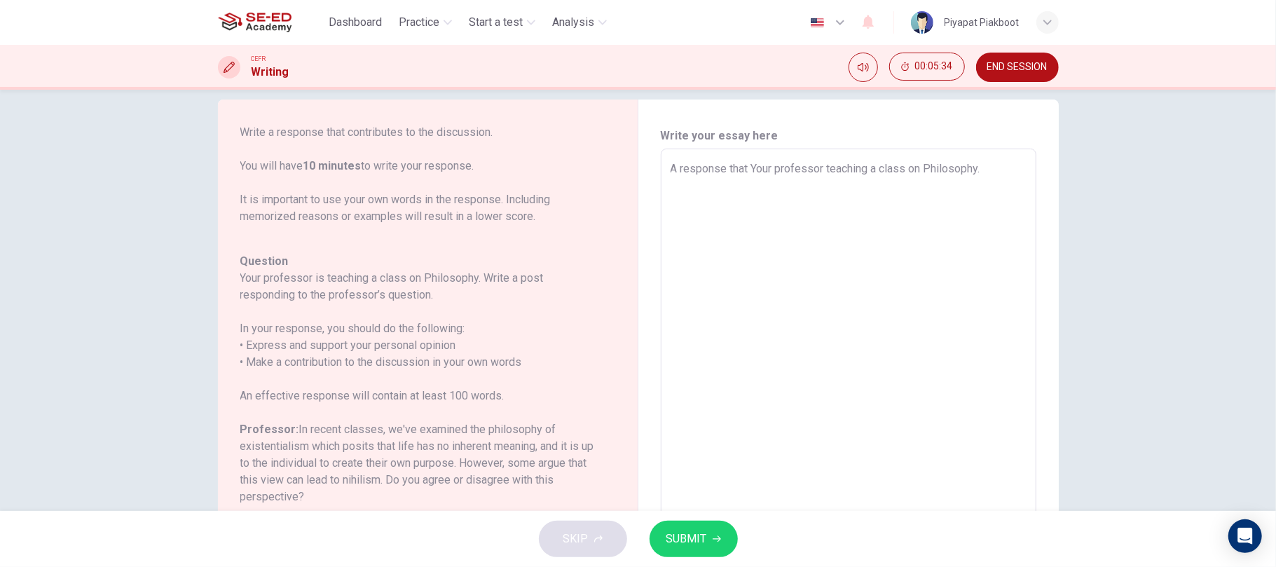
type textarea "A response that Your professor teaching a class on Philosophy"
type textarea "x"
type textarea "A response that Your professor teaching a class on Philosophy."
type textarea "x"
type textarea "A response that Your professor teaching a class on Philosophy."
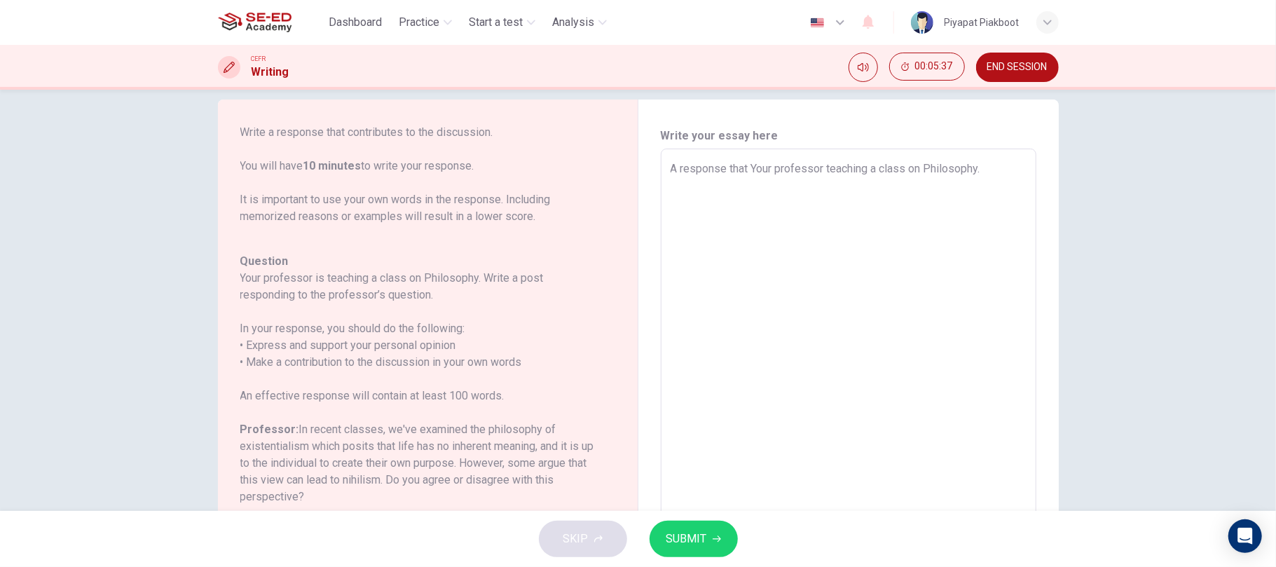
type textarea "x"
type textarea "A response that Your professor teaching a class on Philosophy."
type textarea "x"
type textarea "A response that Your professor teaching a class on Philosophy."
type textarea "x"
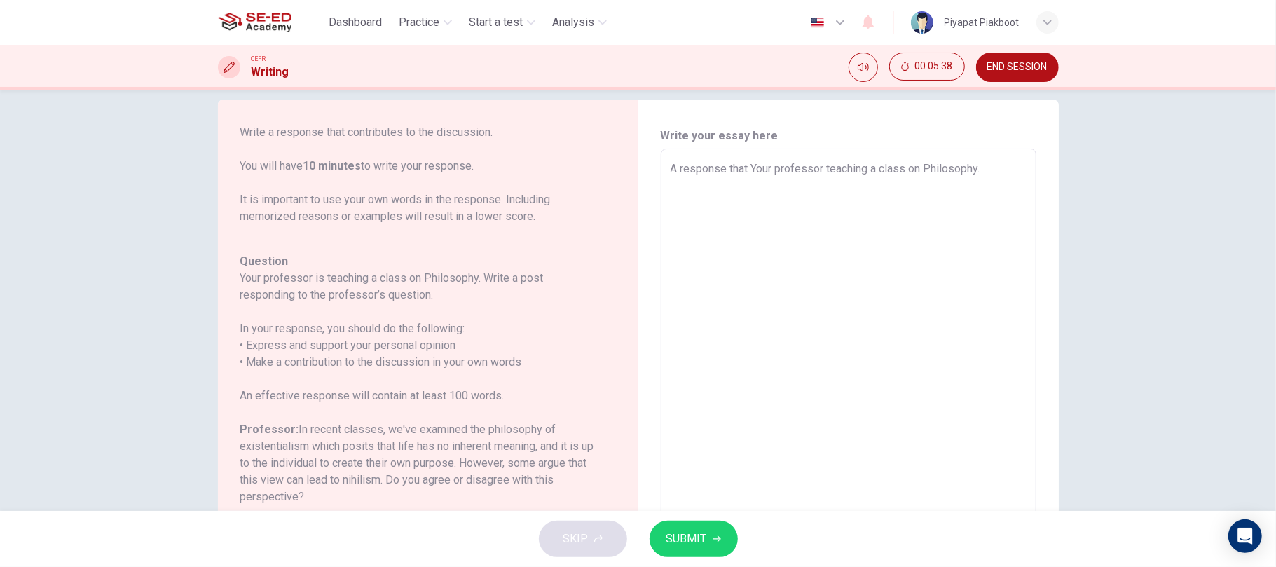
type textarea "A response that Your professor teaching a class on Philosophy."
type textarea "x"
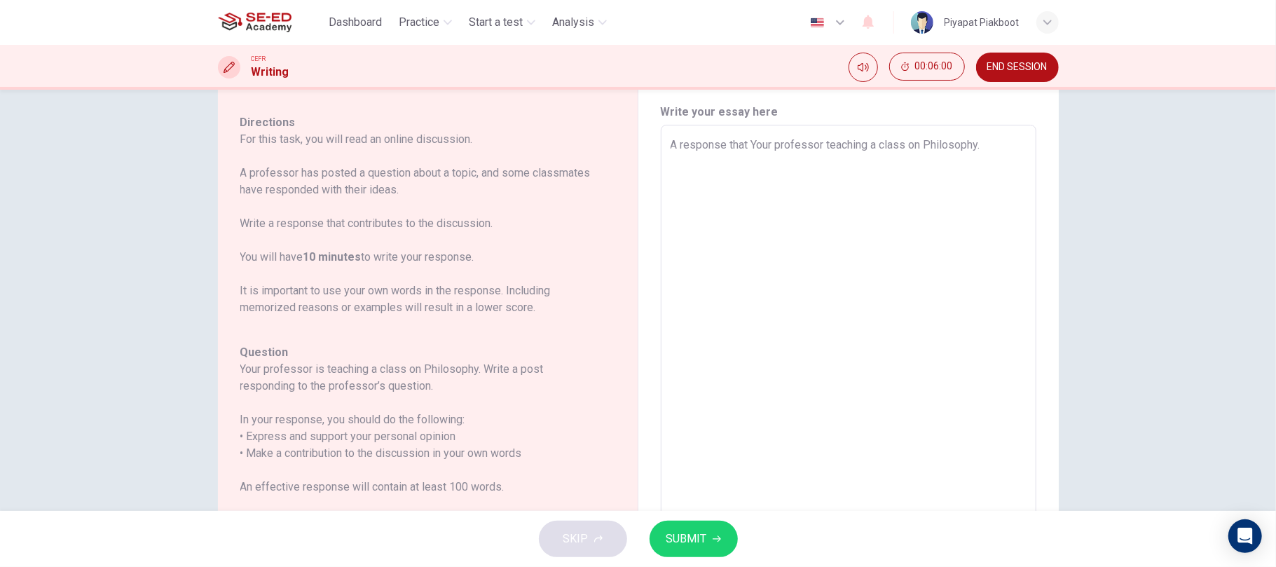
scroll to position [132, 0]
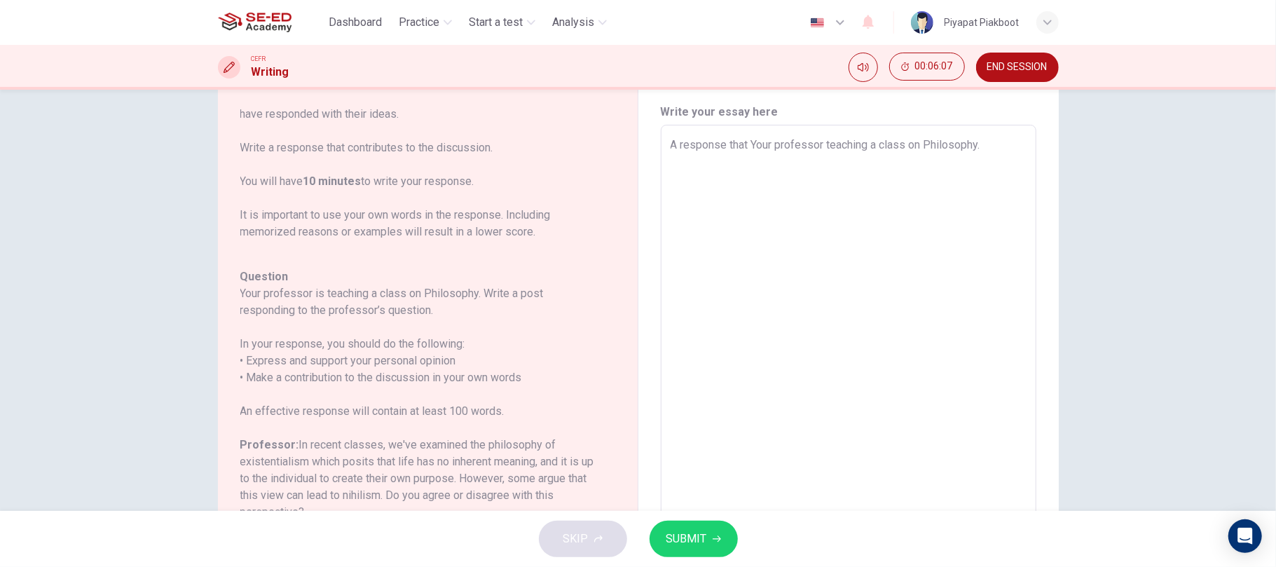
type textarea "A response that Your professor teaching a class on Philosophy. i"
type textarea "x"
type textarea "A response that Your professor teaching a class on Philosophy."
type textarea "x"
type textarea "A response that Your professor teaching a class on Philosophy. I"
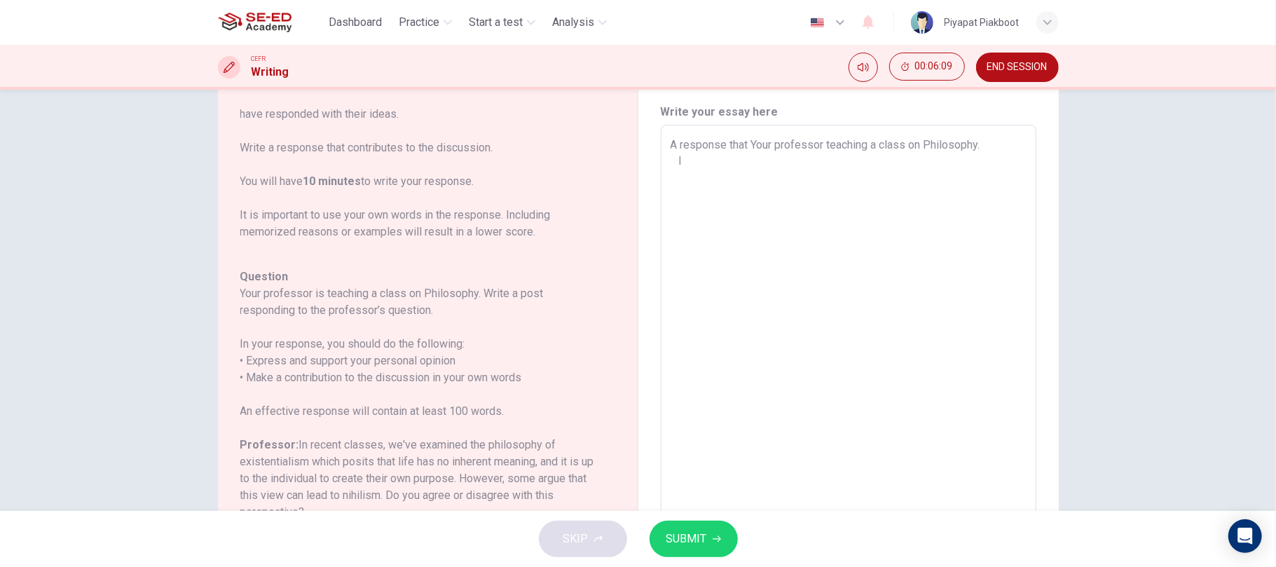
type textarea "x"
type textarea "A response that Your professor teaching a class on Philosophy. I,"
type textarea "x"
type textarea "A response that Your professor teaching a class on Philosophy. I,m"
type textarea "x"
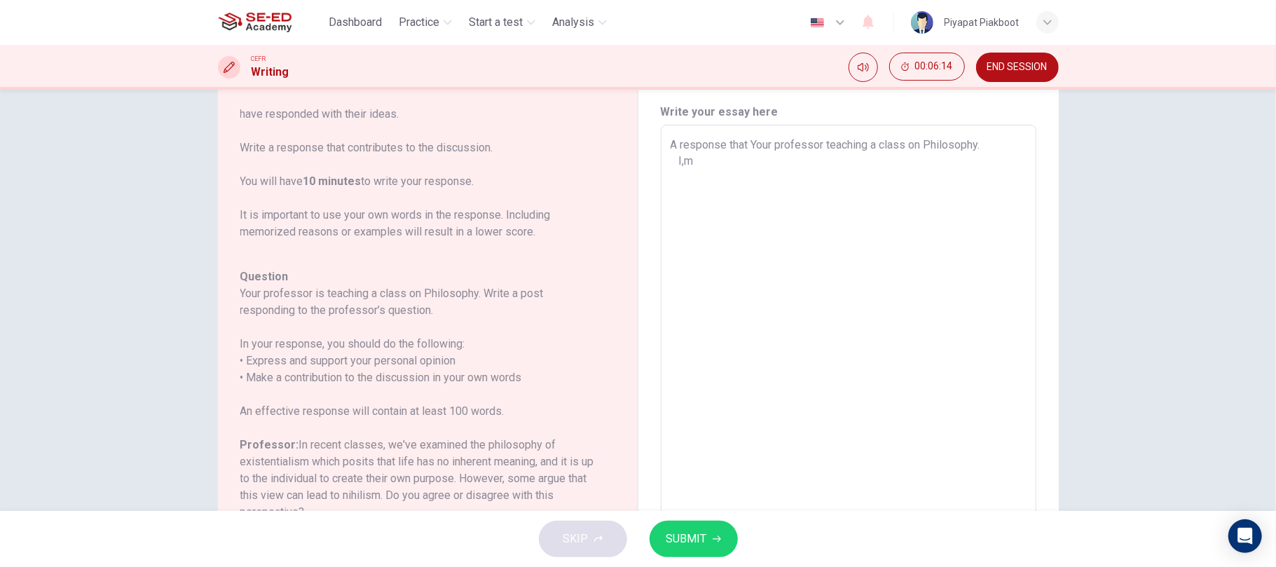
type textarea "A response that Your professor teaching a class on Philosophy. I,"
type textarea "x"
click at [785, 147] on textarea "A response that Your professor teaching a class on Philosophy. I'm" at bounding box center [848, 359] width 356 height 445
click at [704, 161] on textarea "A response that my professor teaching a class on Philosophy. I'm" at bounding box center [848, 359] width 356 height 445
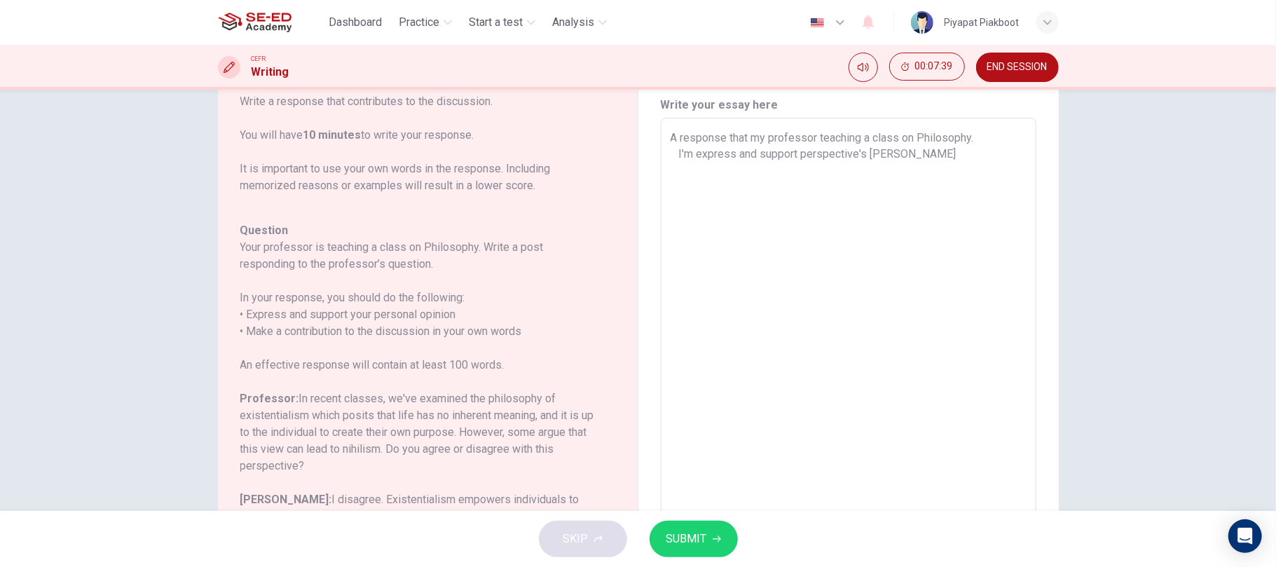
scroll to position [48, 0]
click at [673, 156] on textarea "A response that my professor teaching a class on Philosophy. I'm express and su…" at bounding box center [848, 352] width 356 height 445
click at [828, 186] on textarea "A response that my professor teaching a class on Philosophy. Professor said "ex…" at bounding box center [848, 353] width 356 height 445
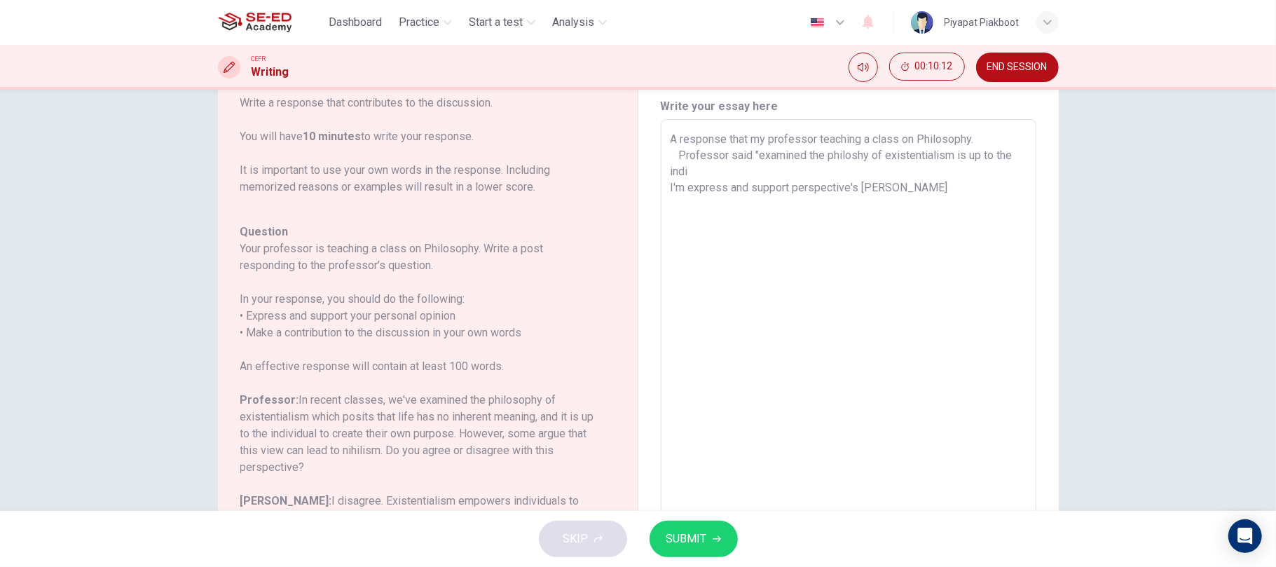
click at [787, 163] on textarea "A response that my professor teaching a class on Philosophy. Professor said "ex…" at bounding box center [848, 353] width 356 height 445
click at [727, 170] on textarea "A response that my professor teaching a class on Philosophy. Professor said "ex…" at bounding box center [848, 353] width 356 height 445
click at [922, 186] on textarea "A response that my professor teaching a class on Philosophy. Professor said "ex…" at bounding box center [848, 352] width 356 height 445
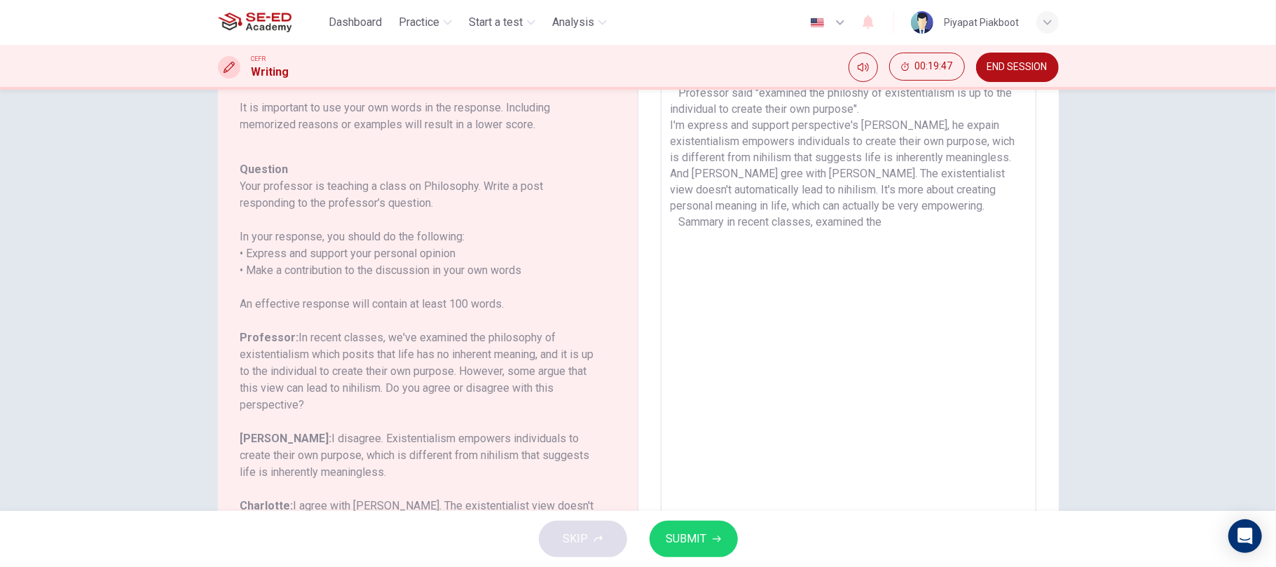
scroll to position [108, 0]
click at [858, 315] on textarea "A response that my professor teaching a class on Philosophy. Professor said "ex…" at bounding box center [848, 293] width 356 height 445
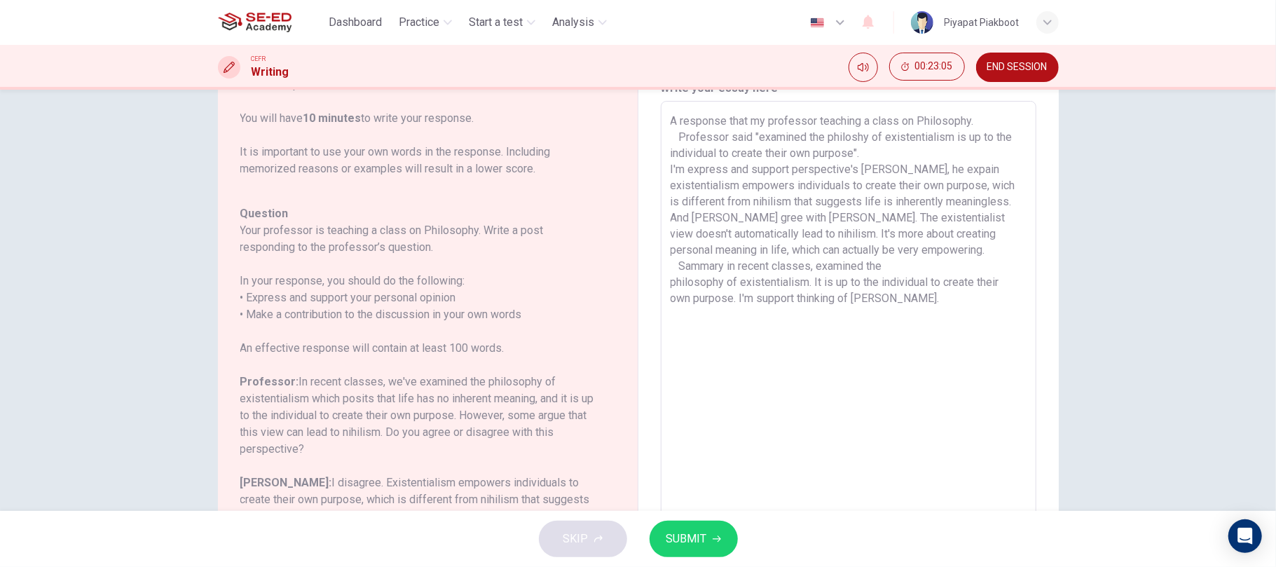
scroll to position [0, 0]
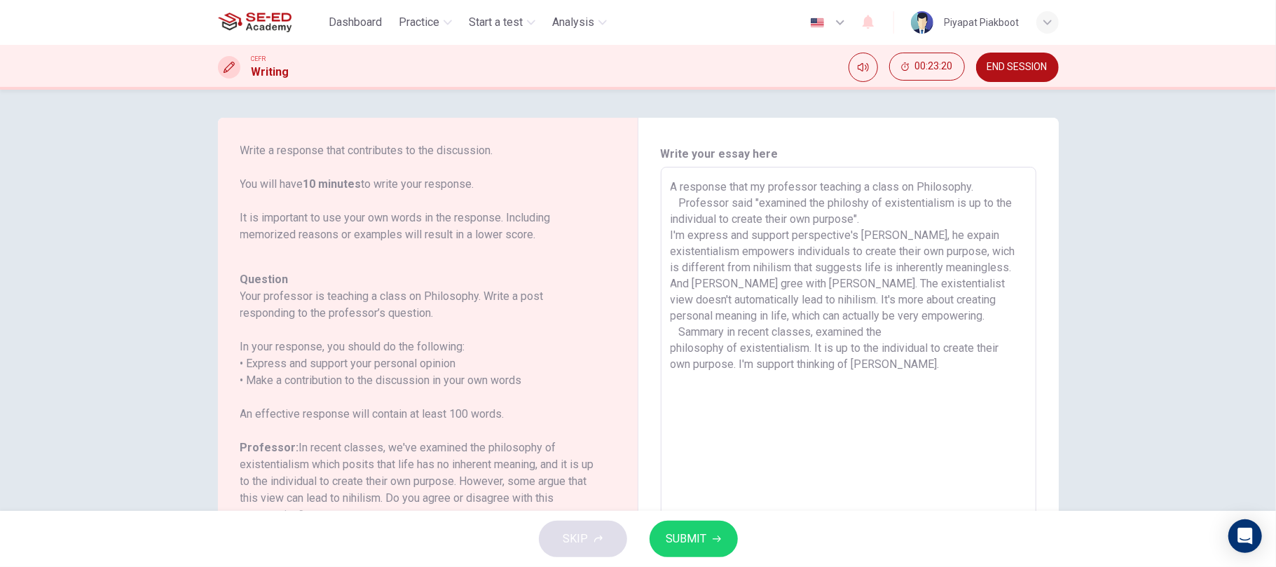
click at [947, 441] on textarea "A response that my professor teaching a class on Philosophy. Professor said "ex…" at bounding box center [848, 401] width 356 height 445
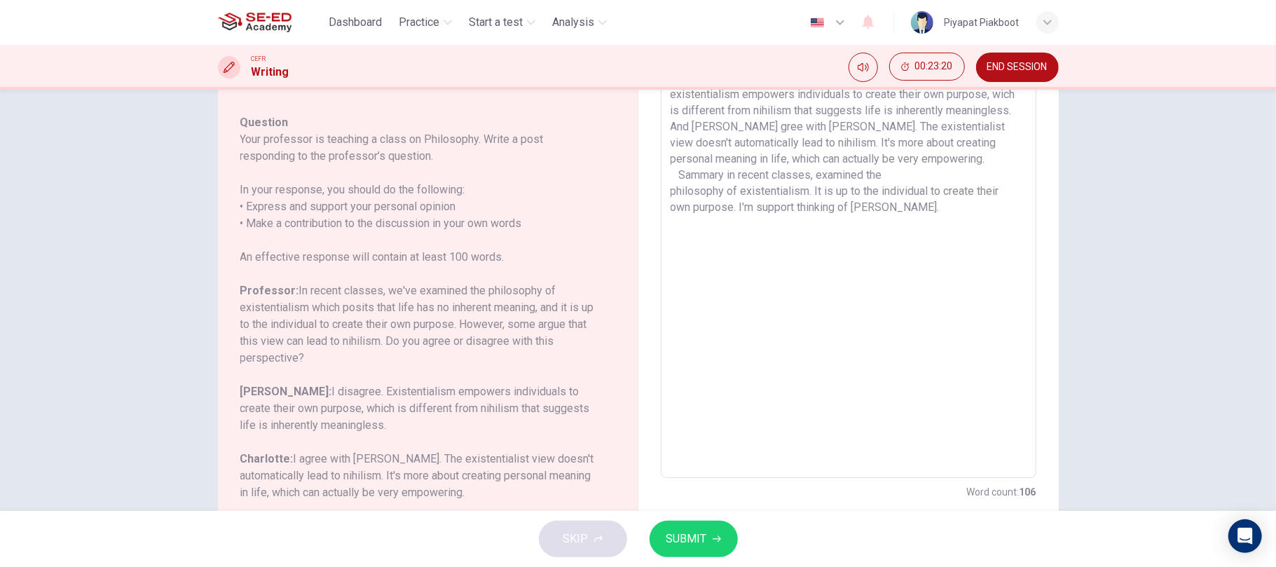
scroll to position [158, 0]
click at [731, 537] on button "SUBMIT" at bounding box center [693, 539] width 88 height 36
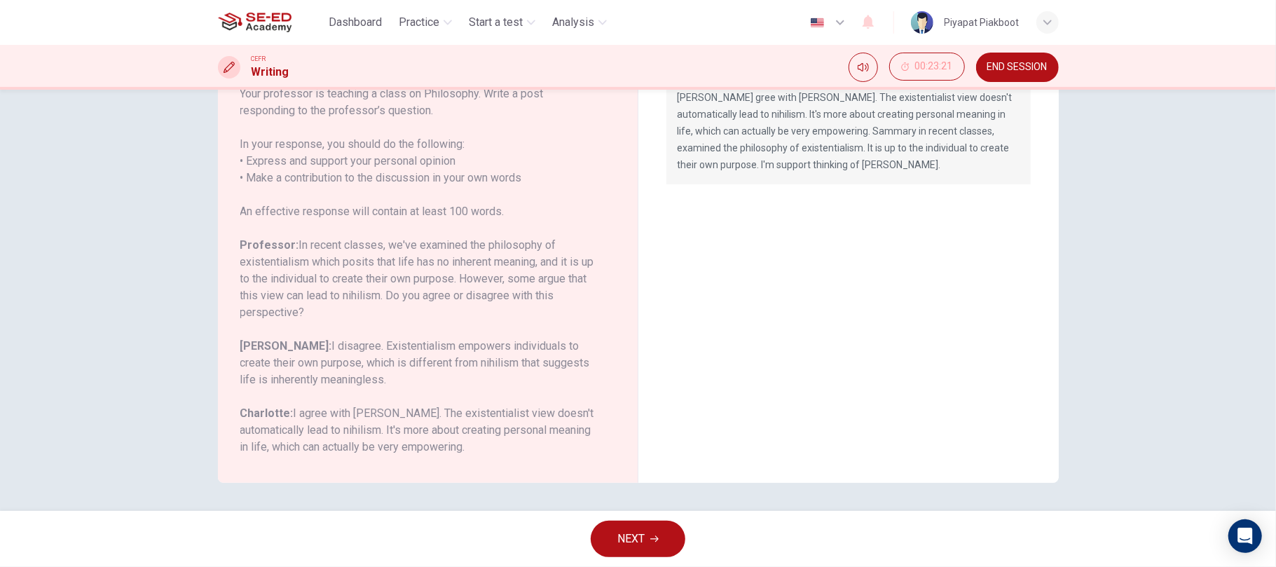
scroll to position [0, 0]
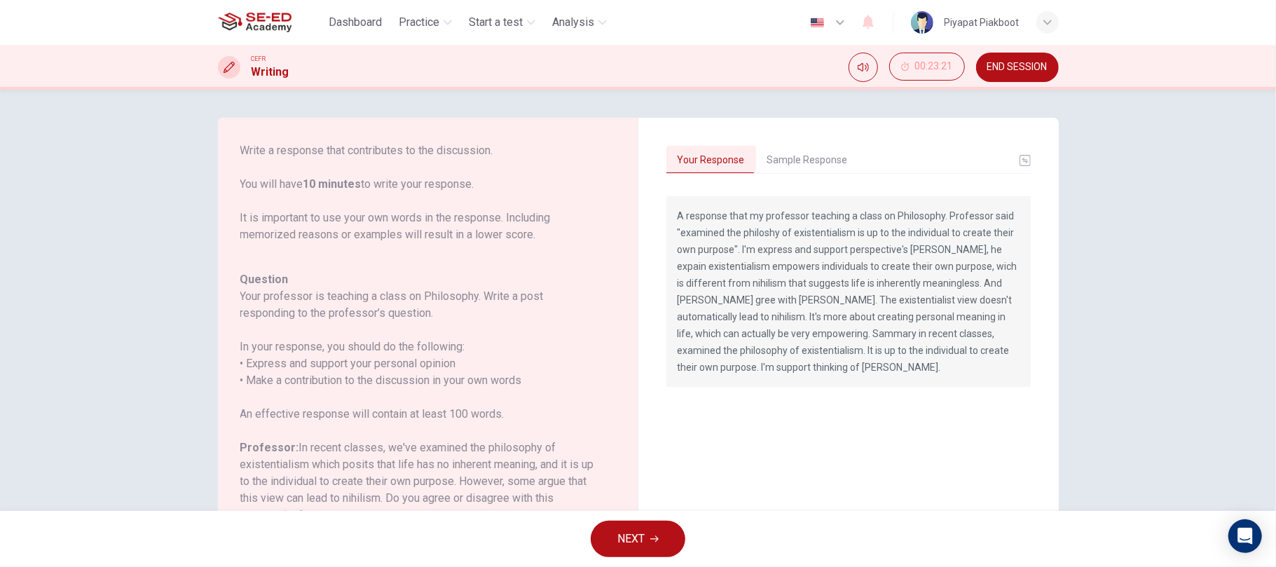
click at [811, 166] on button "Sample Response" at bounding box center [807, 160] width 103 height 29
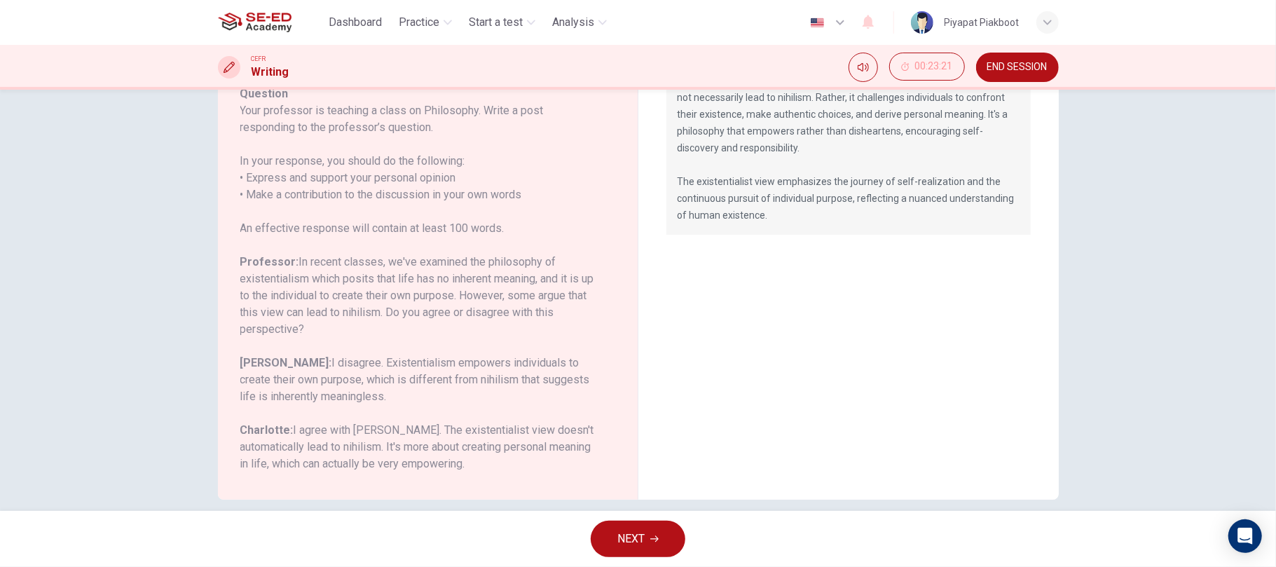
scroll to position [202, 0]
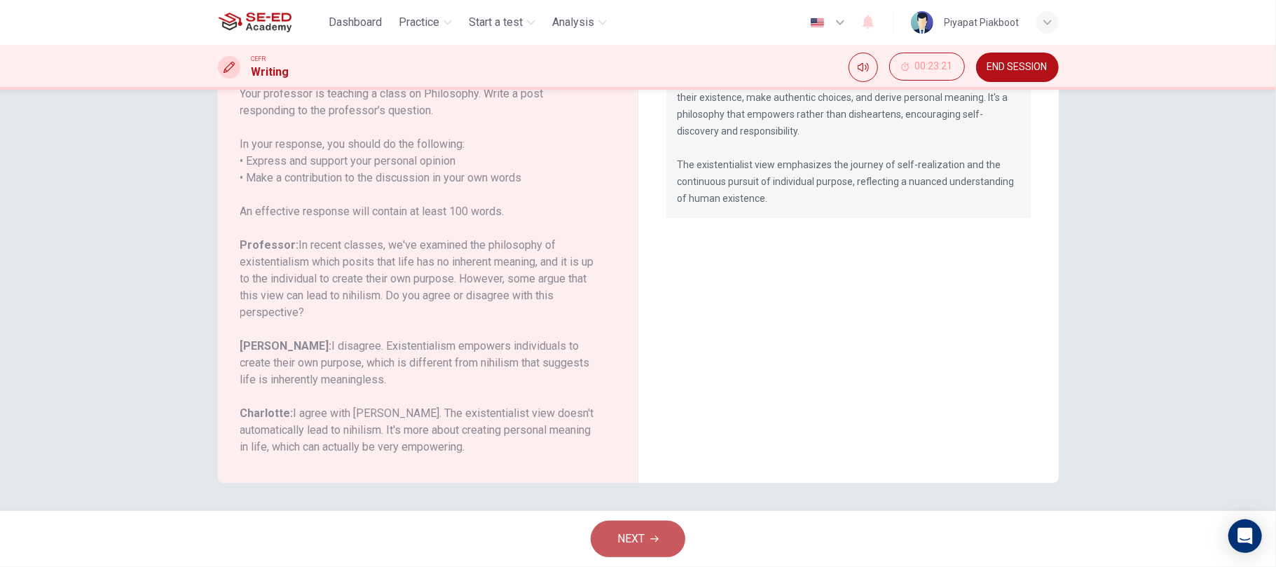
click at [652, 542] on icon "button" at bounding box center [654, 539] width 8 height 8
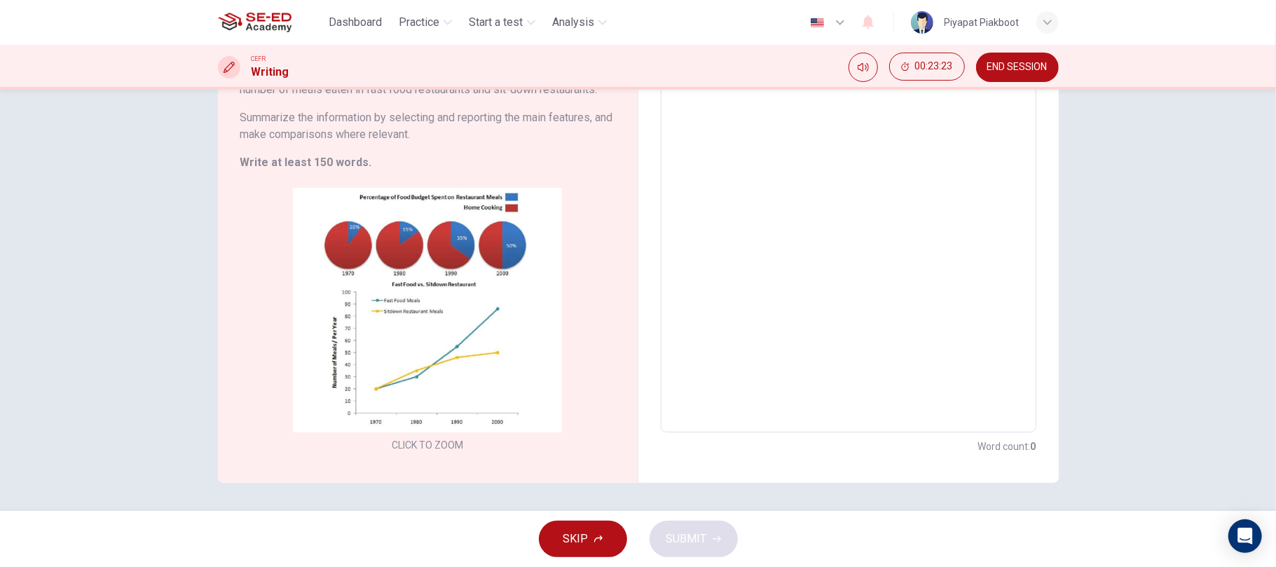
scroll to position [0, 0]
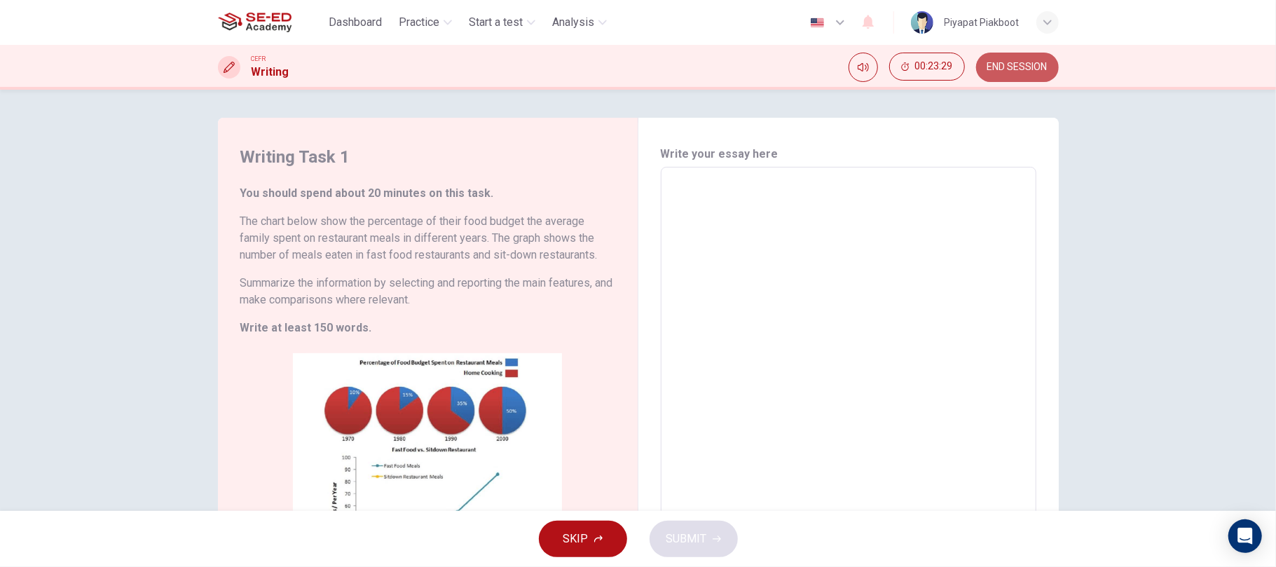
click at [1000, 66] on span "END SESSION" at bounding box center [1017, 67] width 60 height 11
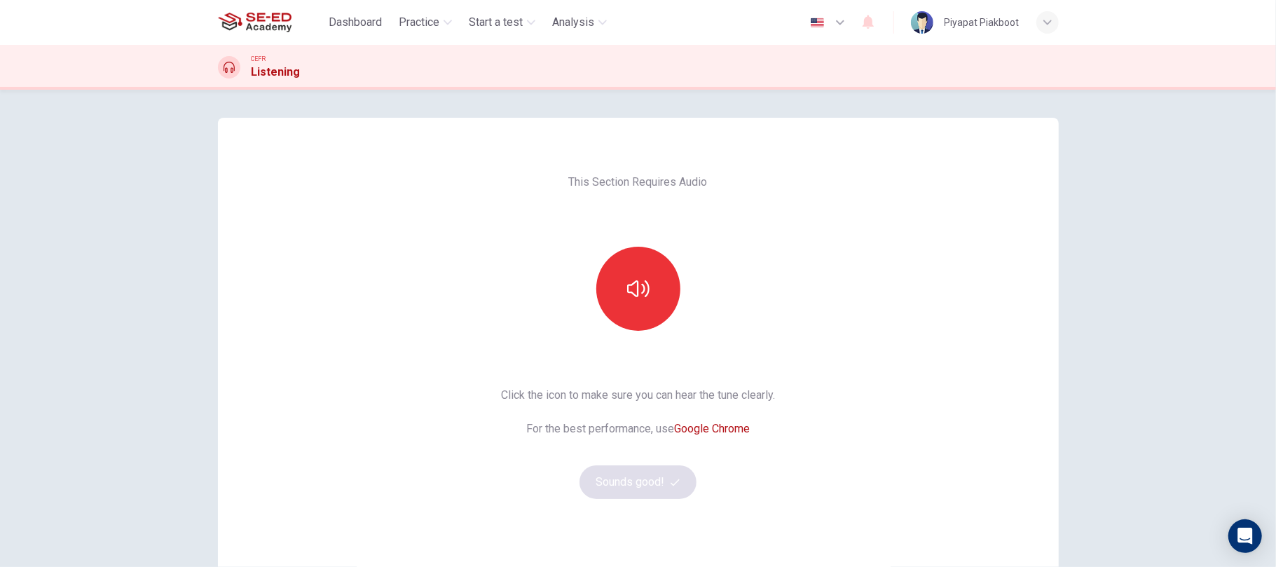
click at [677, 278] on div at bounding box center [638, 289] width 151 height 84
click at [631, 284] on icon "button" at bounding box center [638, 288] width 22 height 22
click at [634, 483] on button "Sounds good!" at bounding box center [638, 482] width 118 height 34
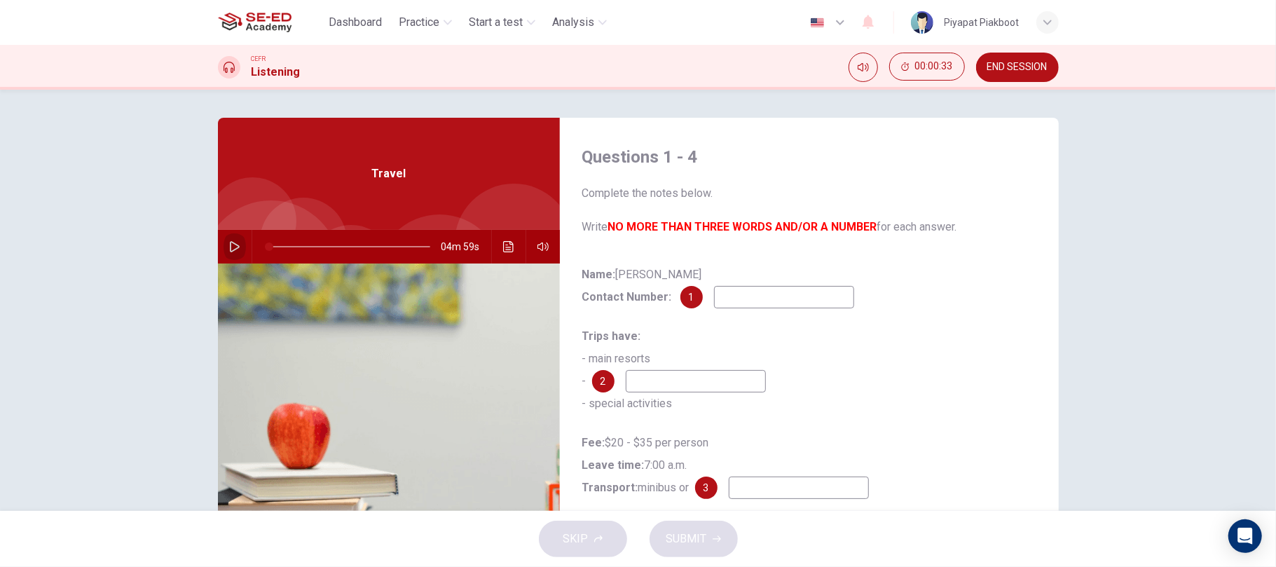
click at [230, 245] on icon "button" at bounding box center [234, 246] width 11 height 11
click at [503, 250] on icon "Click to see the audio transcription" at bounding box center [508, 246] width 11 height 11
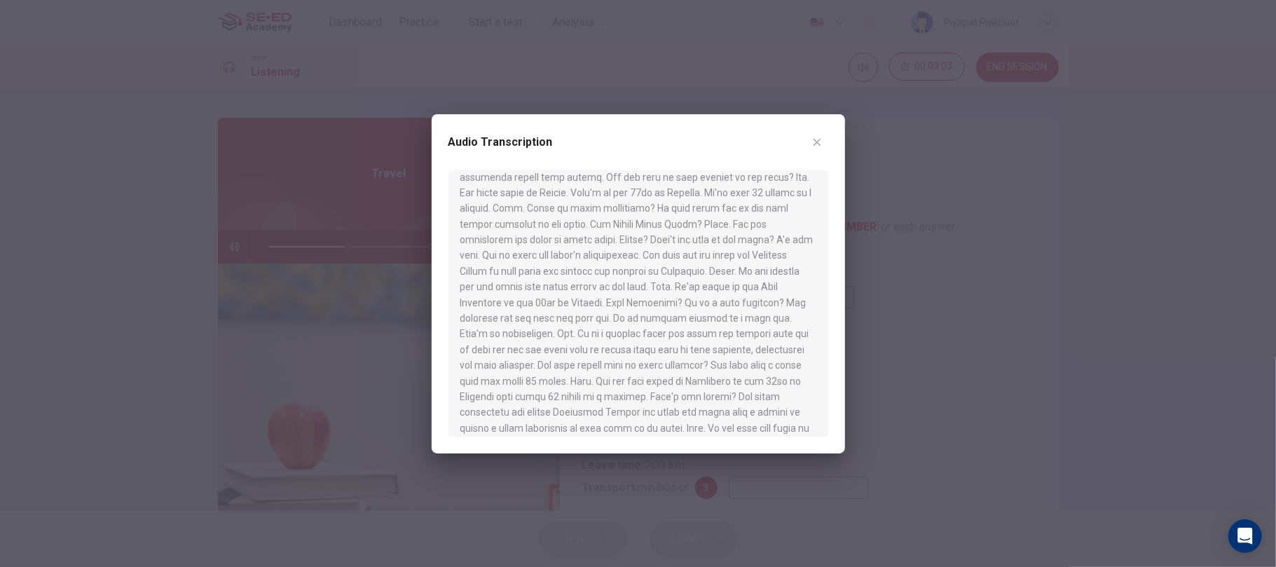
scroll to position [290, 0]
click at [811, 139] on icon "button" at bounding box center [816, 142] width 11 height 11
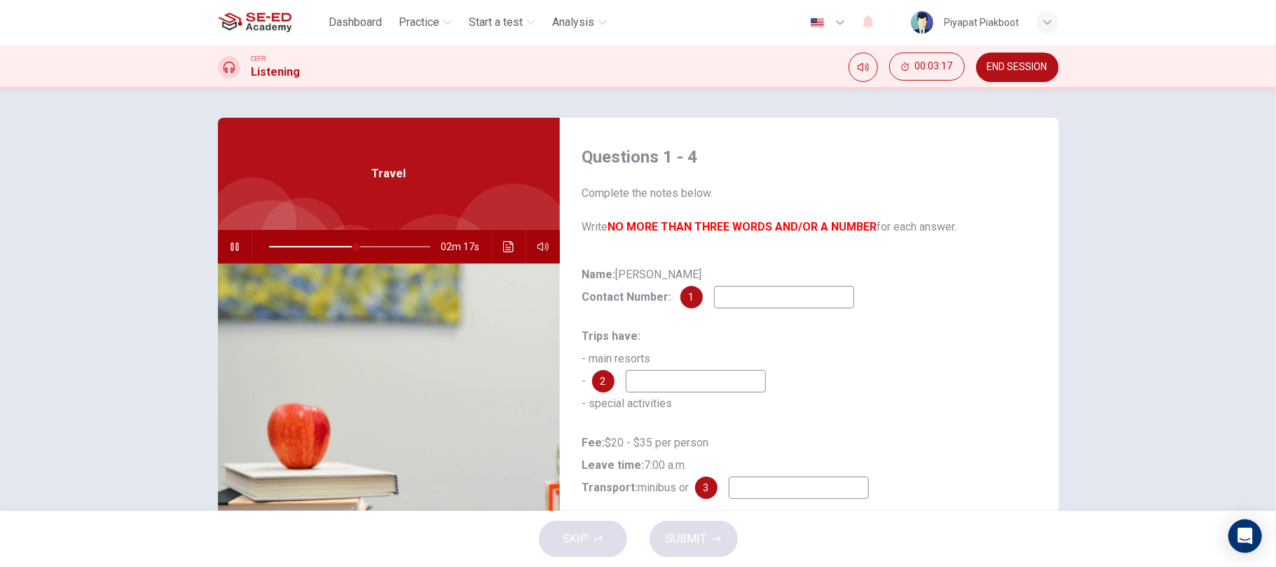
click at [231, 239] on button "button" at bounding box center [234, 247] width 22 height 34
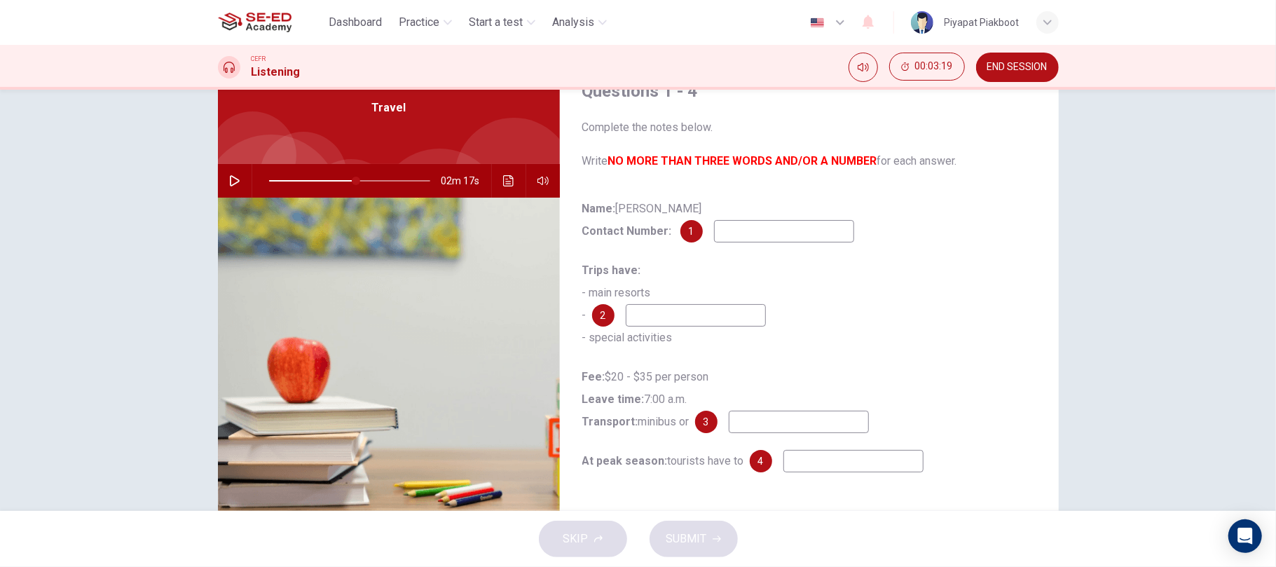
scroll to position [77, 0]
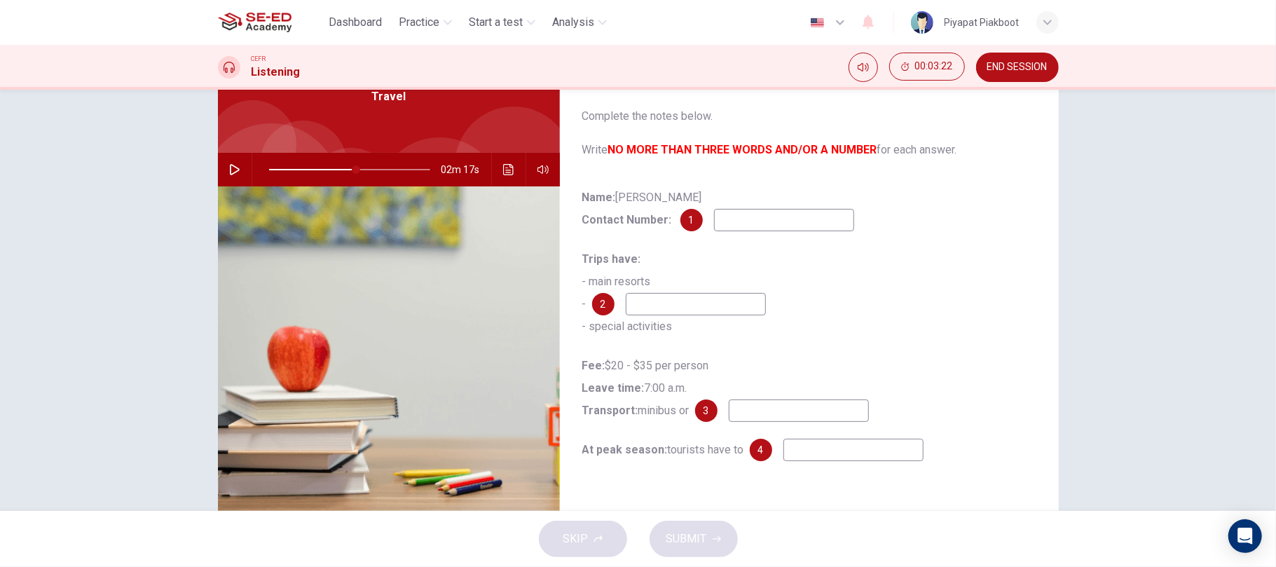
click at [738, 228] on input at bounding box center [784, 220] width 140 height 22
click at [509, 169] on button "Click to see the audio transcription" at bounding box center [508, 170] width 22 height 34
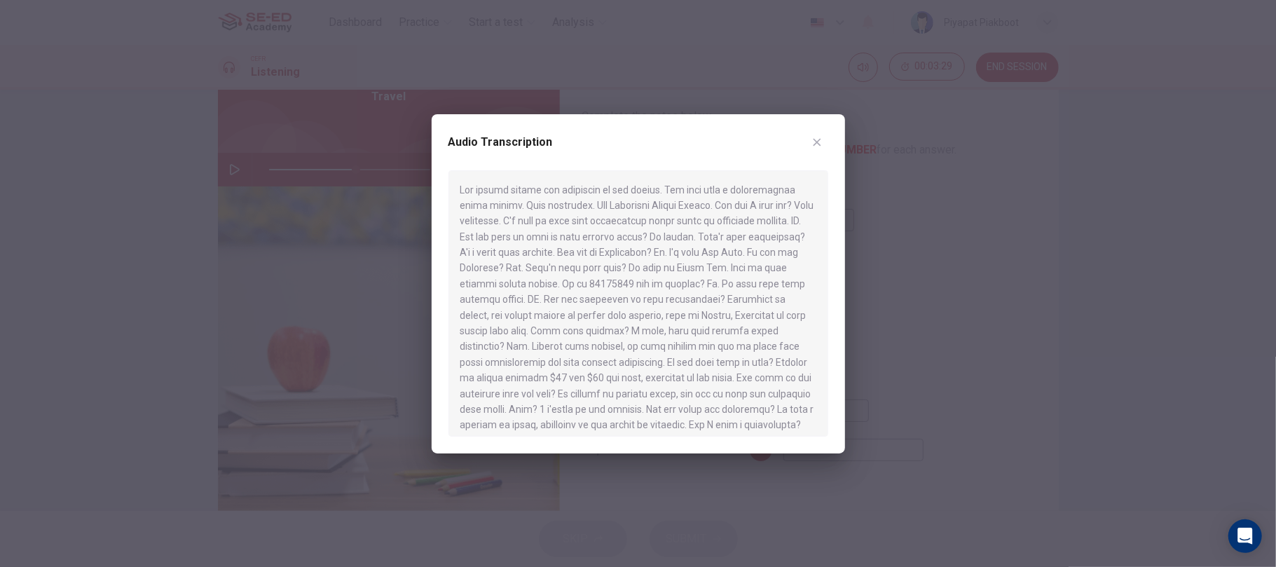
click at [935, 323] on div at bounding box center [638, 283] width 1276 height 567
type input "54"
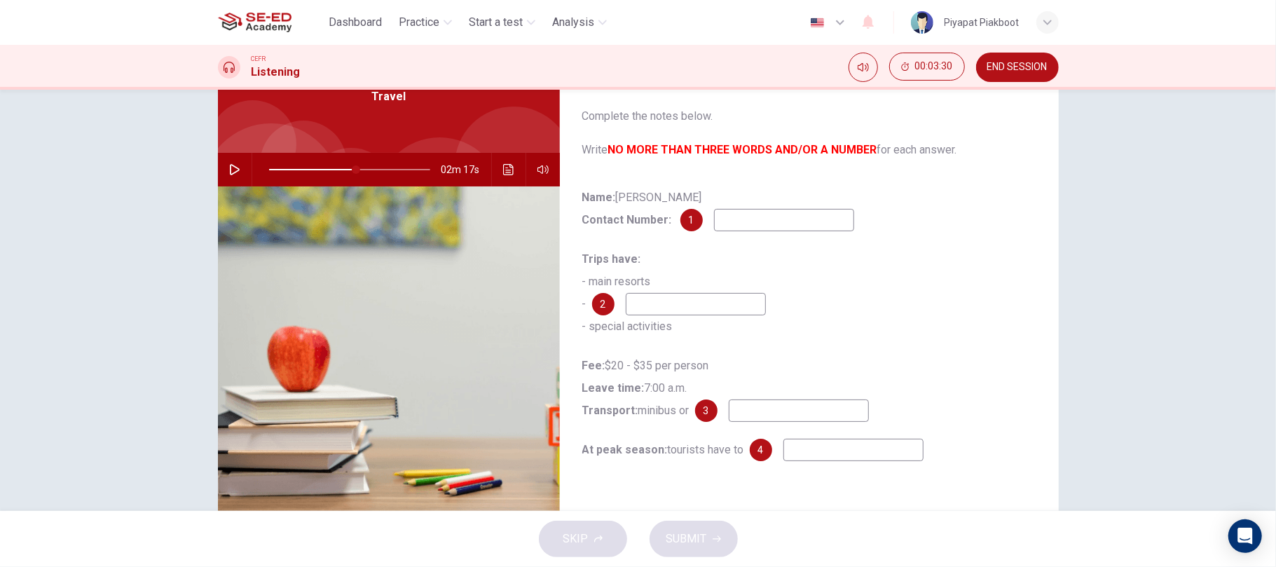
click at [745, 219] on input at bounding box center [784, 220] width 140 height 22
type input "462830"
click at [504, 172] on icon "Click to see the audio transcription" at bounding box center [508, 169] width 11 height 11
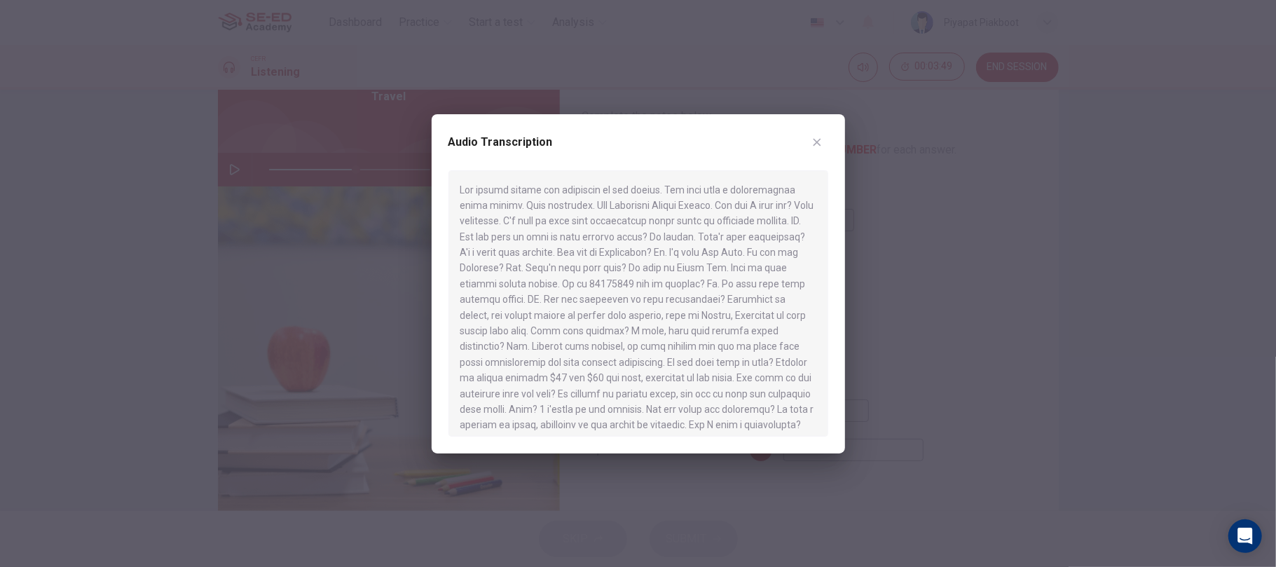
click at [933, 317] on div at bounding box center [638, 283] width 1276 height 567
type input "54"
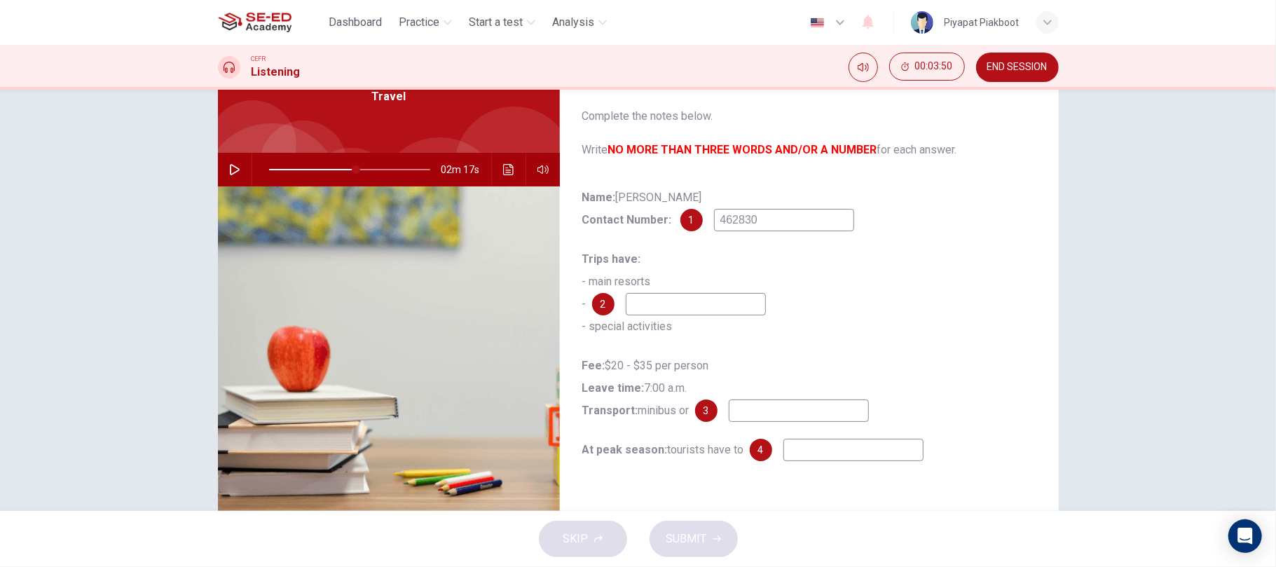
click at [799, 225] on input "462830" at bounding box center [784, 220] width 140 height 22
type input "46283095"
click at [503, 174] on icon "Click to see the audio transcription" at bounding box center [508, 169] width 11 height 11
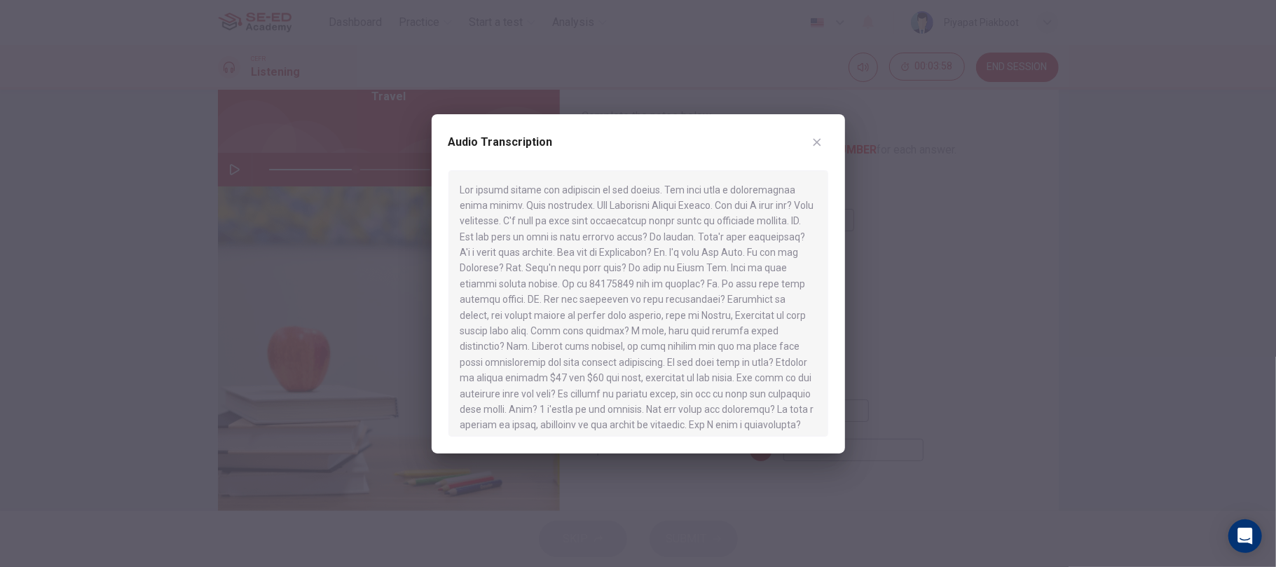
click at [998, 329] on div at bounding box center [638, 283] width 1276 height 567
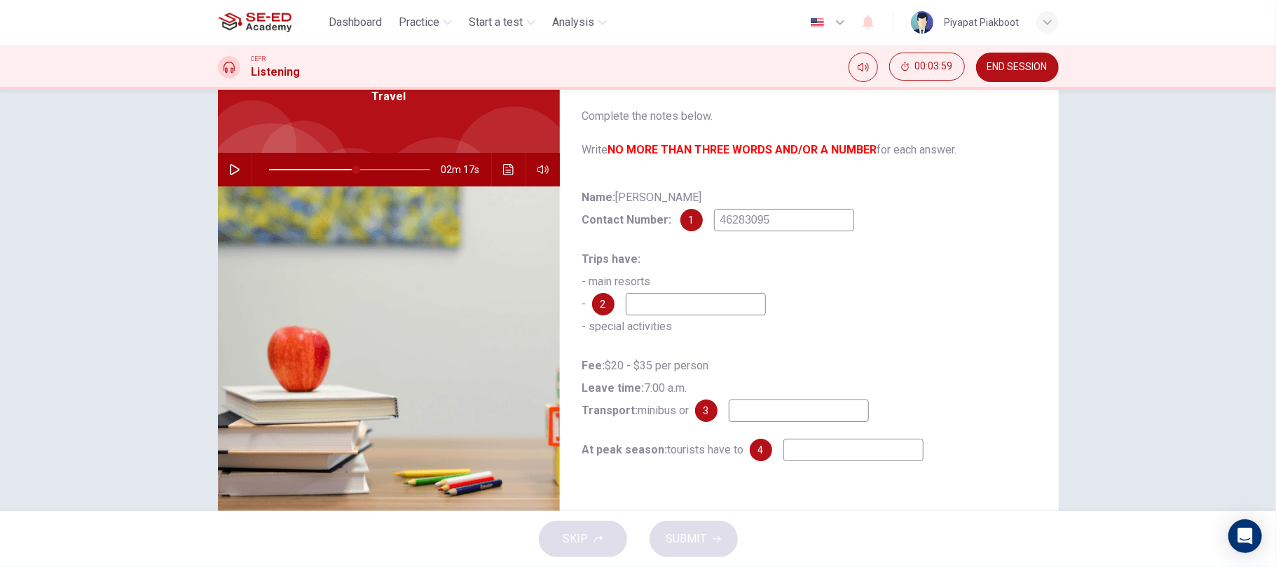
scroll to position [121, 0]
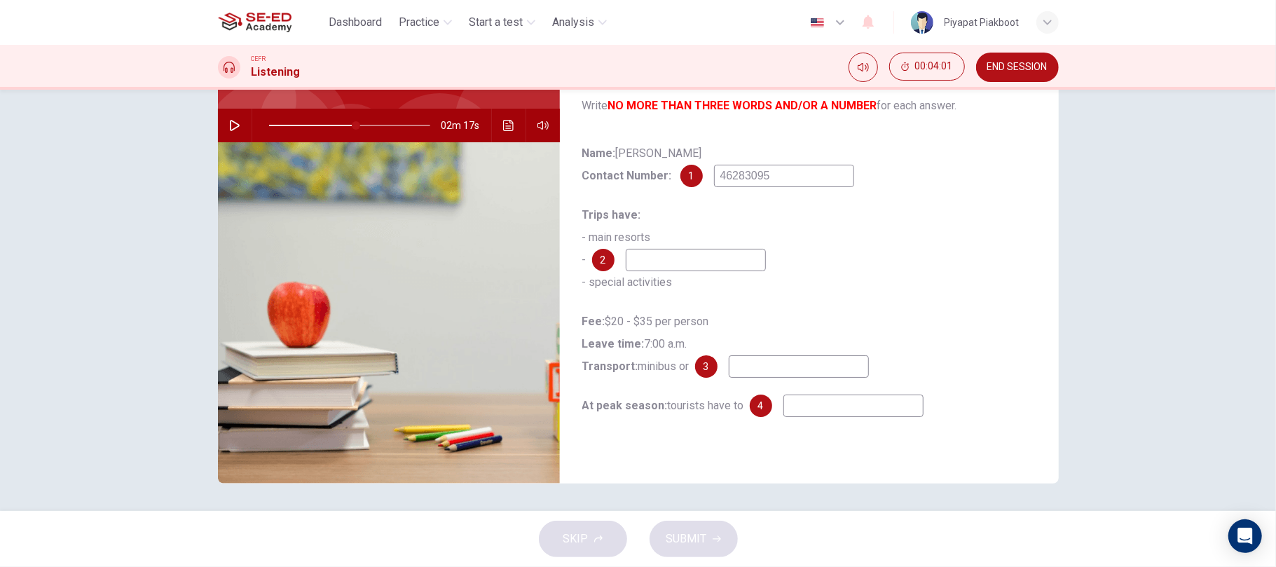
click at [719, 269] on input at bounding box center [696, 260] width 140 height 22
click at [510, 127] on button "Click to see the audio transcription" at bounding box center [508, 126] width 22 height 34
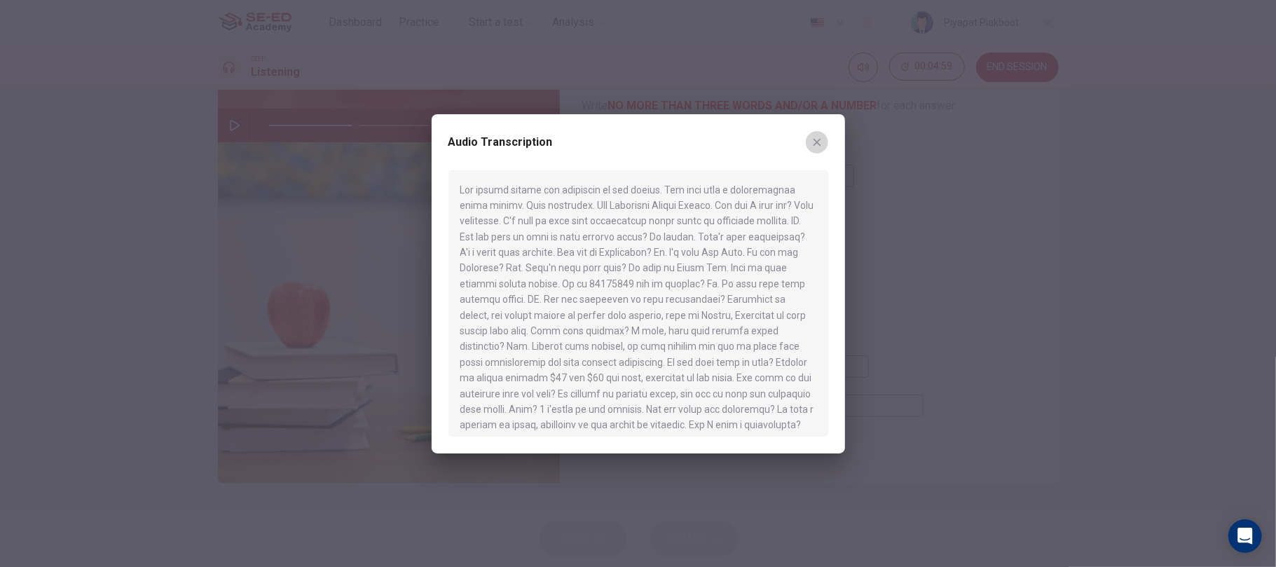
click at [821, 135] on button "button" at bounding box center [817, 142] width 22 height 22
type input "54"
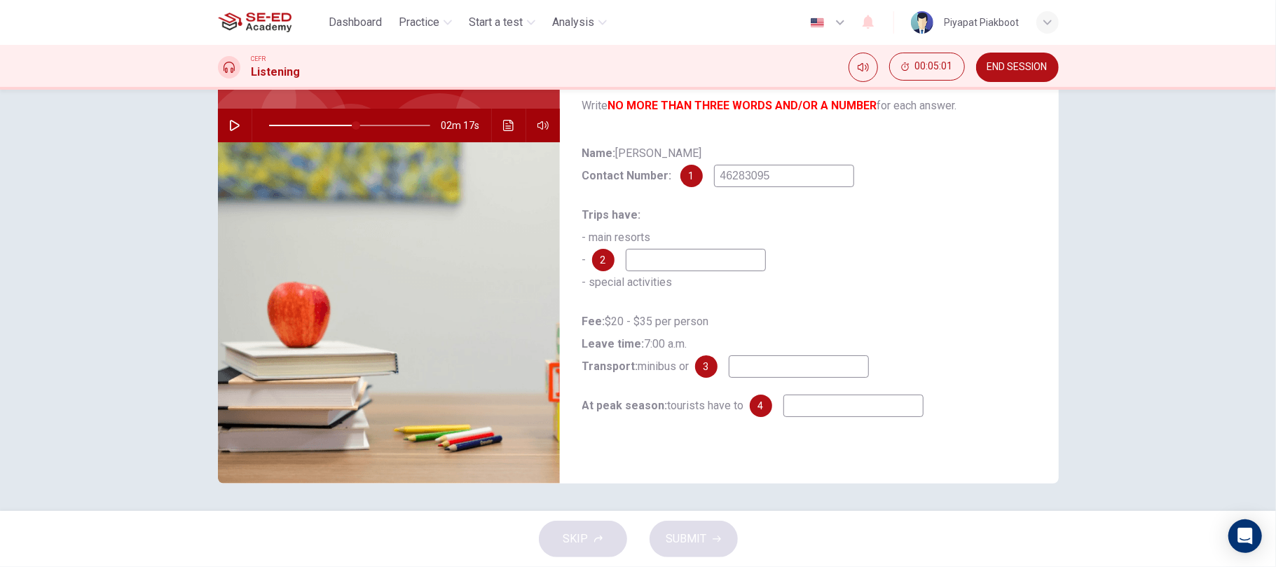
click at [703, 252] on input at bounding box center [696, 260] width 140 height 22
type input "tour resorts"
click at [878, 359] on div "Fee: $20 - $35 per person Leave time: 7:00 a.m. Transport: minibus or 3" at bounding box center [809, 343] width 454 height 67
click at [508, 130] on icon "Click to see the audio transcription" at bounding box center [508, 125] width 11 height 11
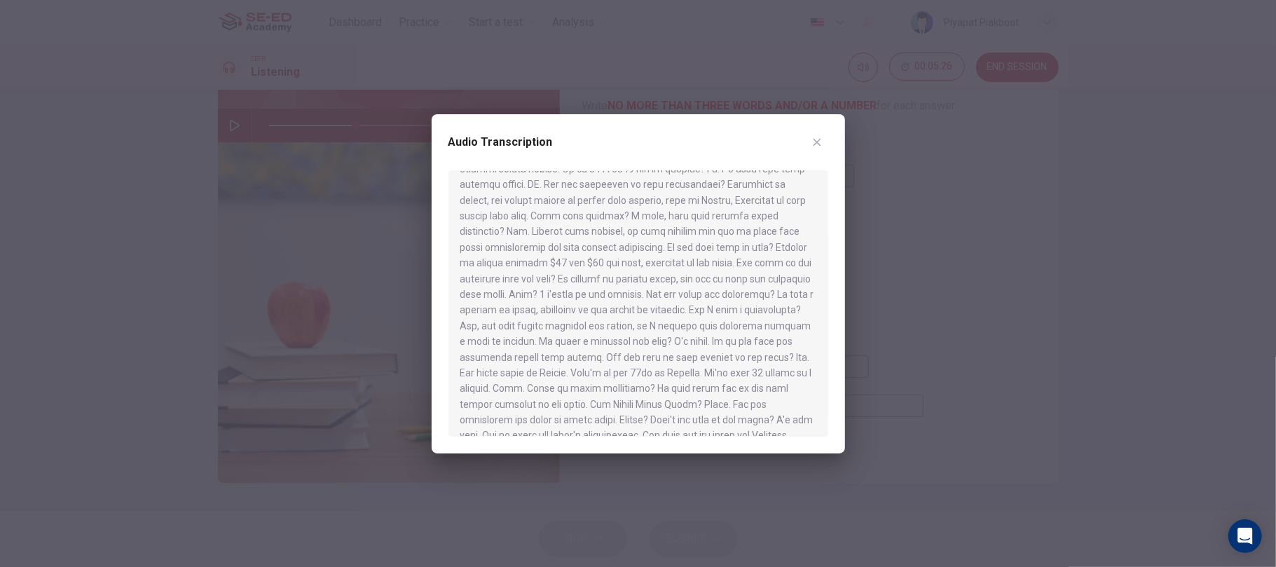
scroll to position [116, 0]
click at [951, 329] on div at bounding box center [638, 283] width 1276 height 567
type input "54"
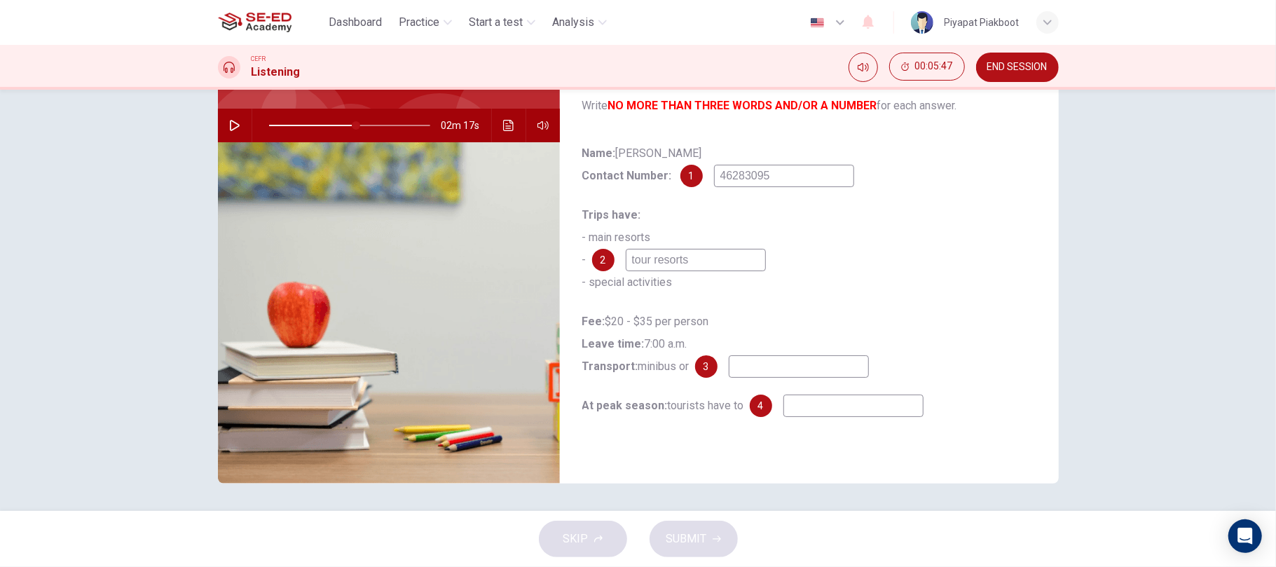
click at [787, 375] on input at bounding box center [799, 366] width 140 height 22
type input "coach"
click at [805, 409] on input at bounding box center [853, 405] width 140 height 22
click at [503, 122] on icon "Click to see the audio transcription" at bounding box center [508, 125] width 11 height 11
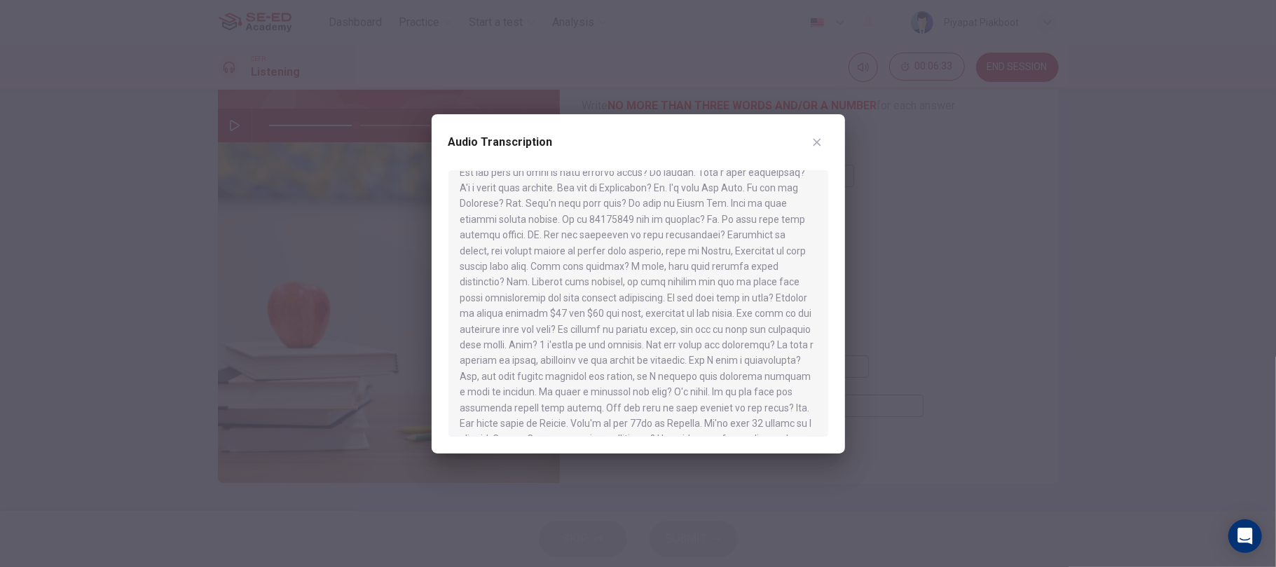
scroll to position [122, 0]
click at [939, 363] on div at bounding box center [638, 283] width 1276 height 567
type input "54"
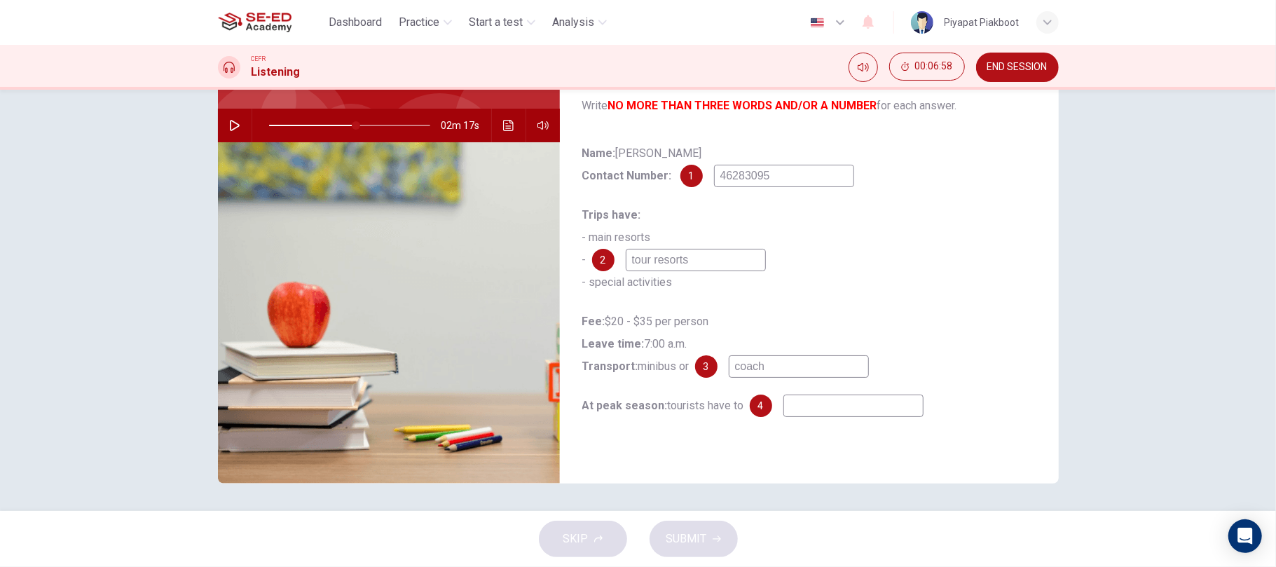
click at [800, 407] on input at bounding box center [853, 405] width 140 height 22
type input "d"
type input "54"
type input "di"
type input "54"
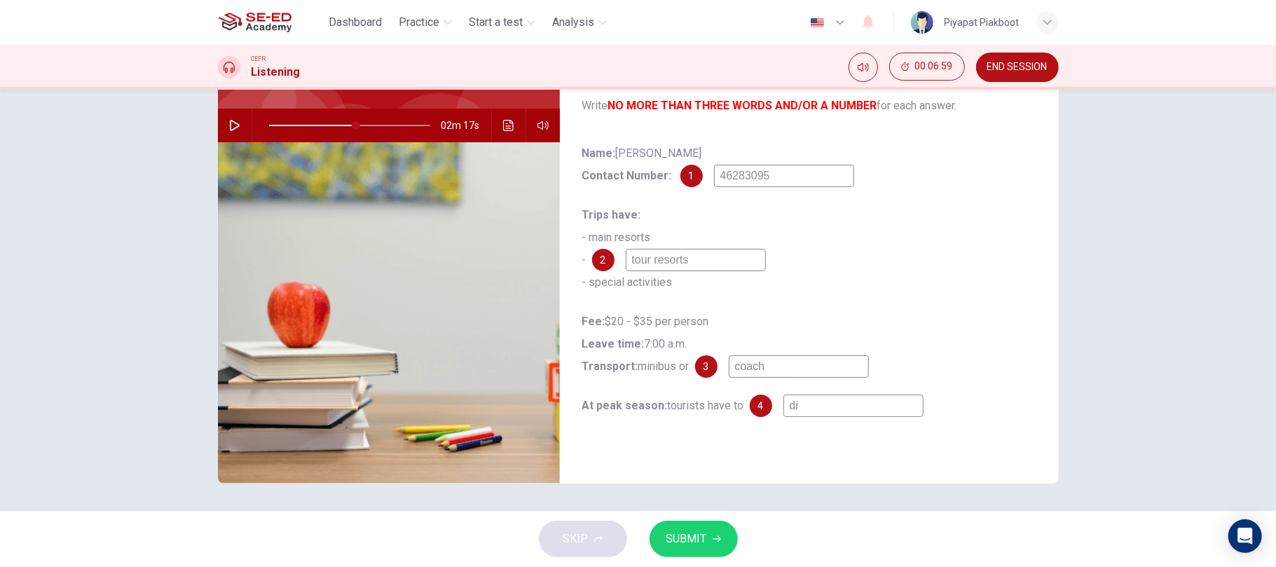
type input "dis"
type input "54"
type input "disc"
type input "54"
type input "disco"
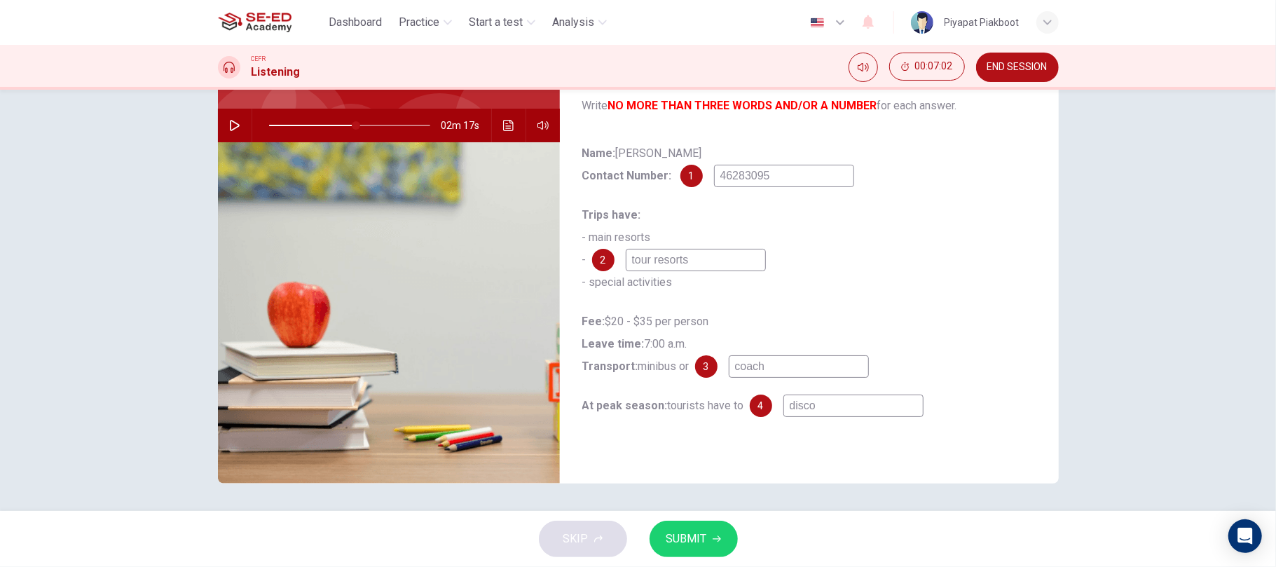
type input "54"
type input "discou"
type input "54"
type input "discoun"
type input "54"
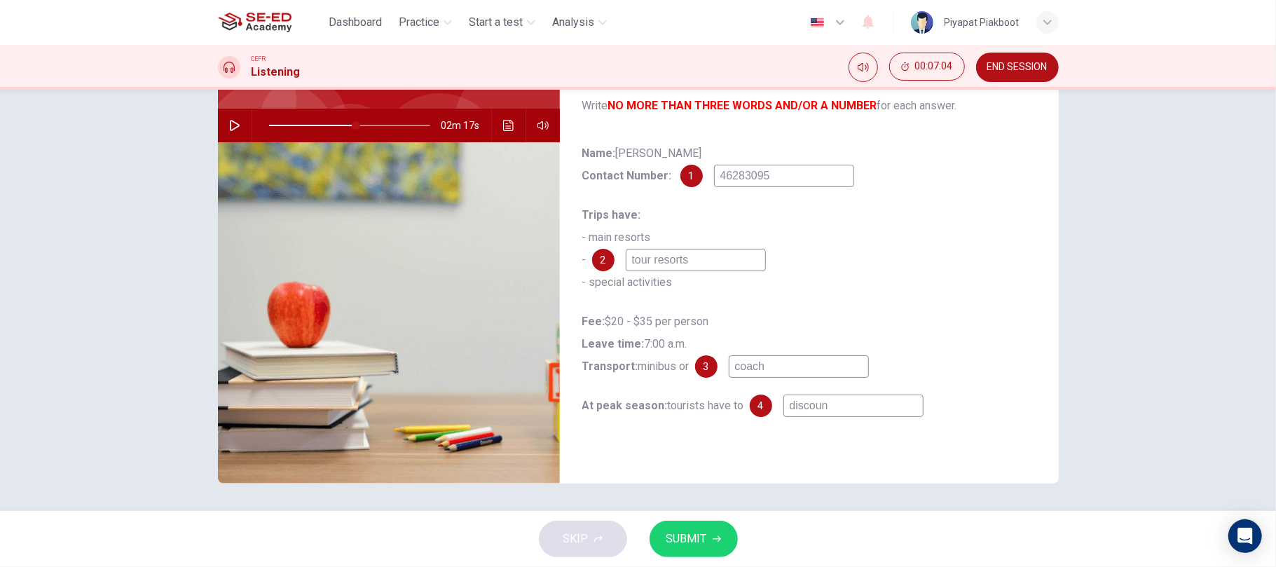
type input "discount"
type input "54"
type input "discounts"
type input "54"
type input "discounts"
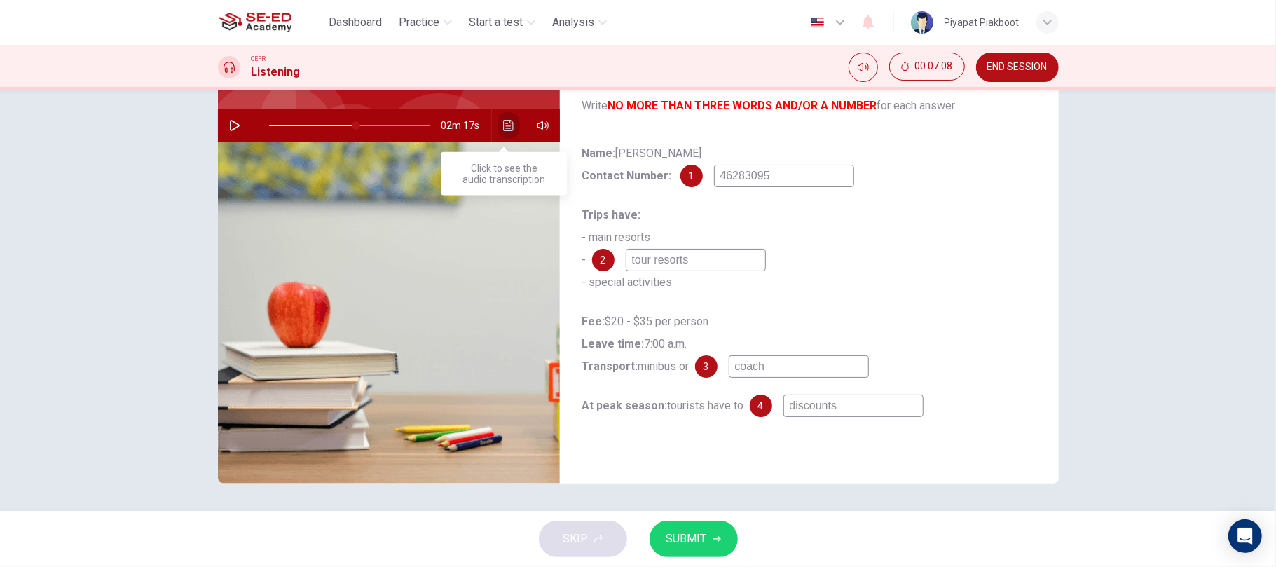
click at [502, 113] on button "Click to see the audio transcription" at bounding box center [508, 126] width 22 height 34
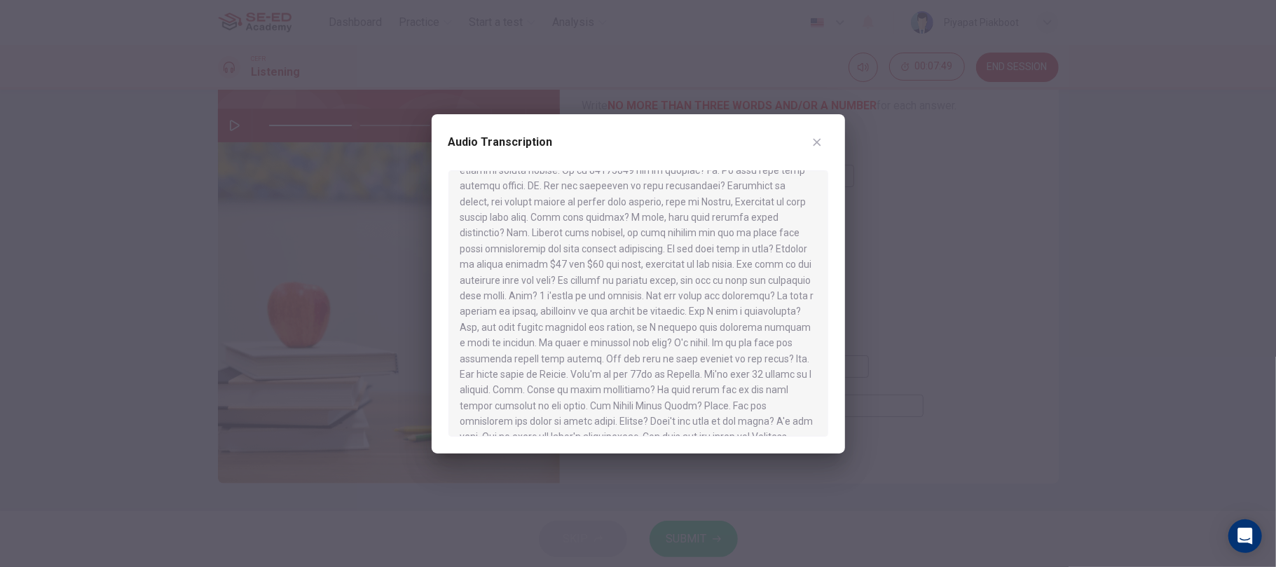
scroll to position [115, 0]
click at [824, 139] on button "button" at bounding box center [817, 142] width 22 height 22
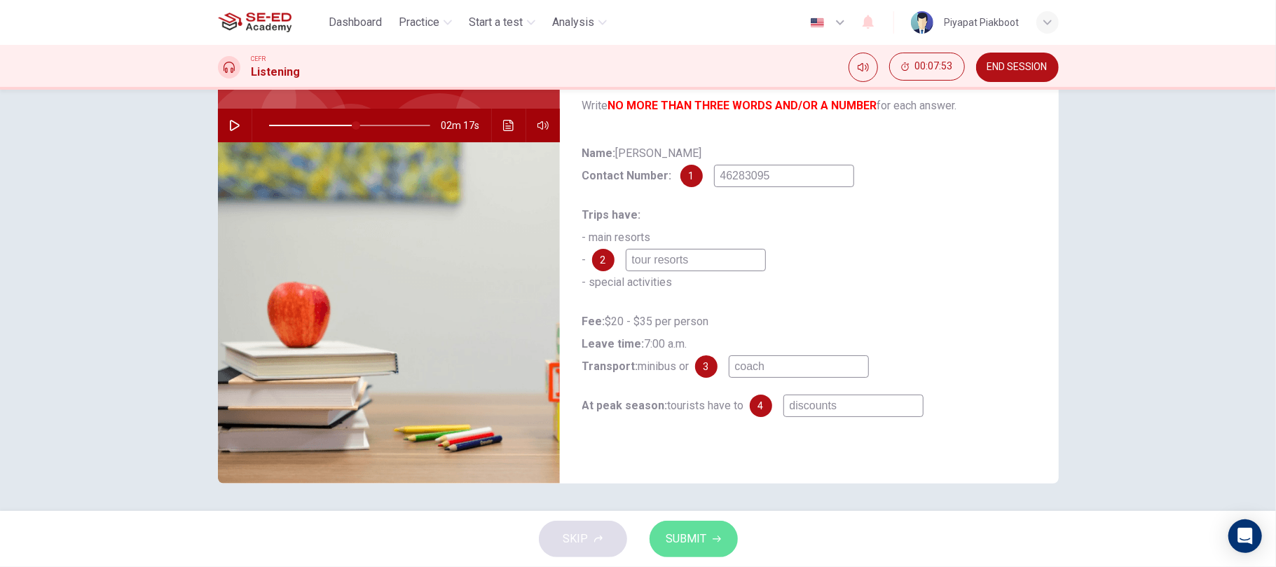
click at [689, 533] on span "SUBMIT" at bounding box center [686, 539] width 41 height 20
type input "54"
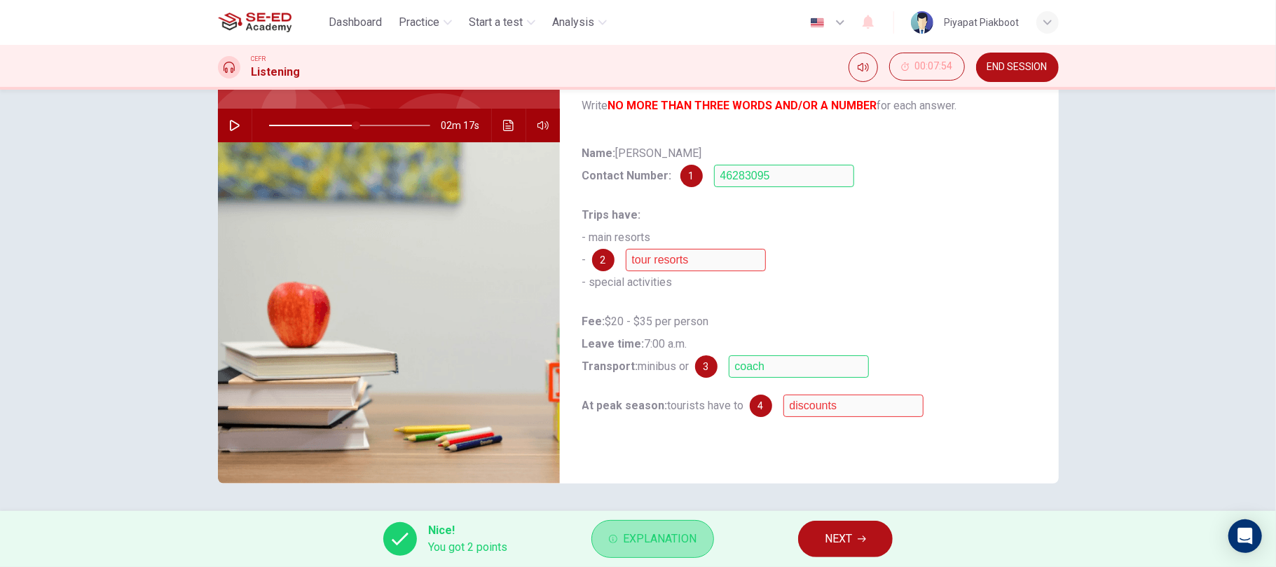
click at [668, 532] on span "Explanation" at bounding box center [660, 539] width 74 height 20
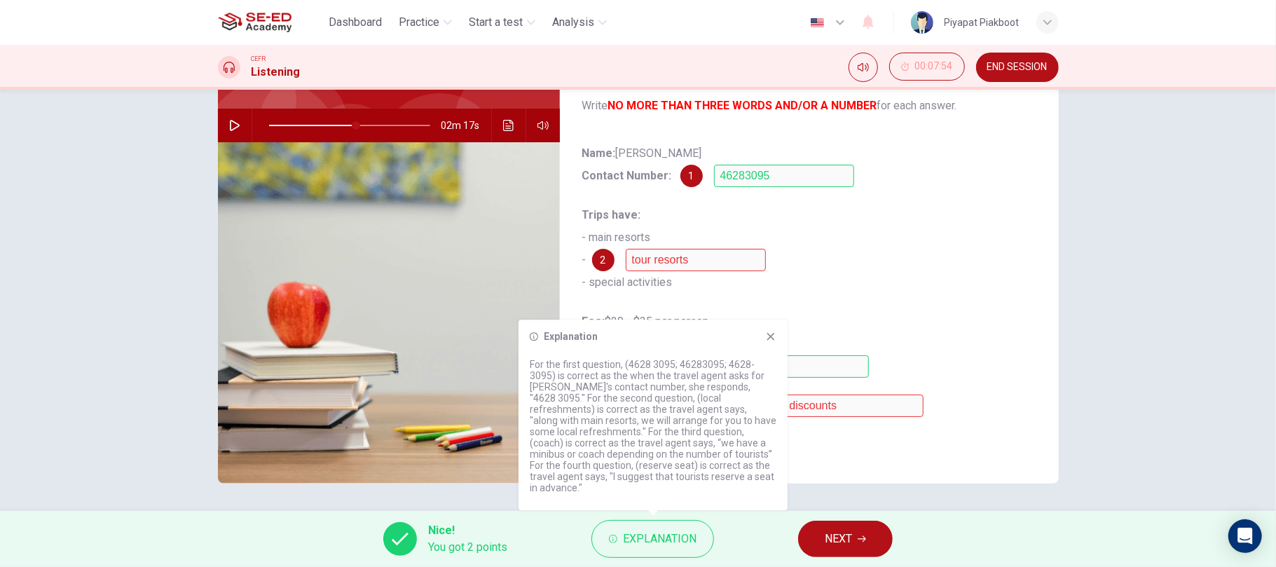
click at [766, 354] on div "Explanation For the first question, (4628 3095; 46283095; 4628-3095) is correct…" at bounding box center [652, 414] width 269 height 191
click at [766, 342] on icon at bounding box center [770, 336] width 11 height 11
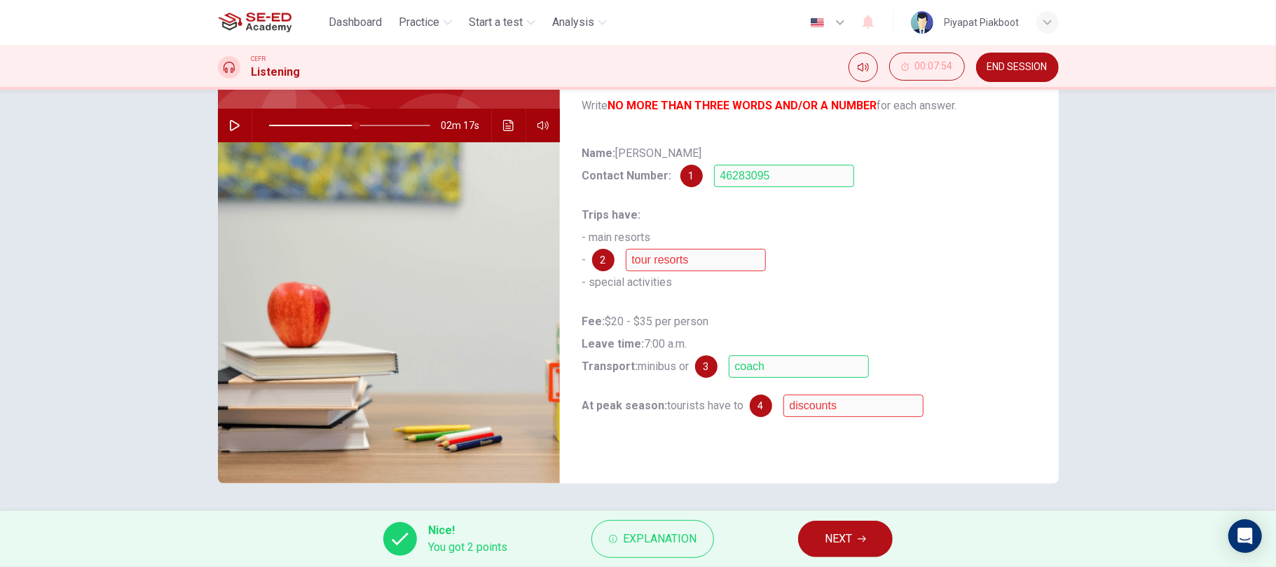
scroll to position [0, 0]
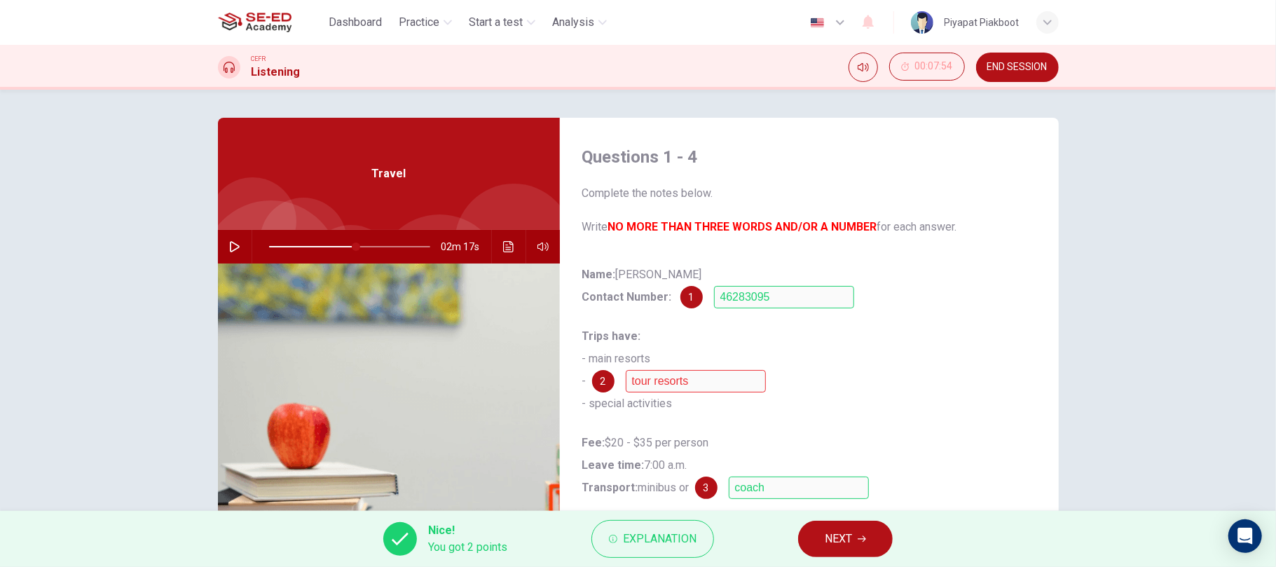
click at [1038, 82] on div "CEFR Listening 00:07:54 END SESSION" at bounding box center [638, 67] width 1276 height 45
click at [995, 67] on span "END SESSION" at bounding box center [1017, 67] width 60 height 11
